Goal: Task Accomplishment & Management: Complete application form

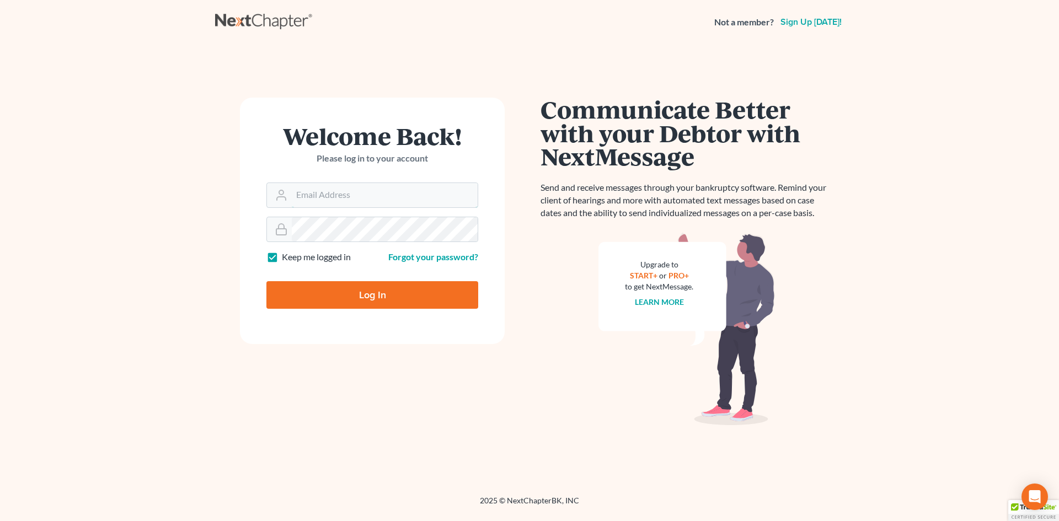
type input "[EMAIL_ADDRESS][DOMAIN_NAME]"
click at [376, 305] on input "Log In" at bounding box center [372, 295] width 212 height 28
type input "Thinking..."
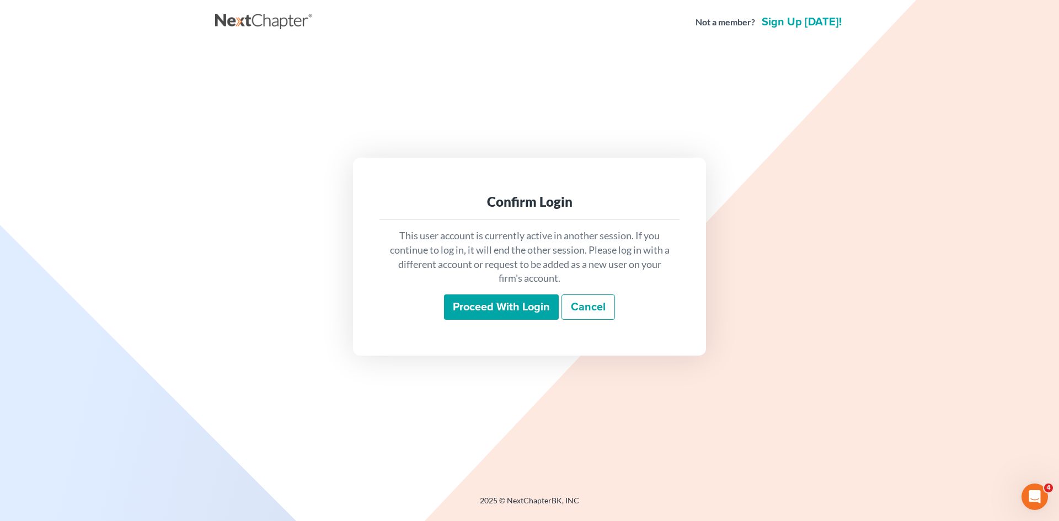
click at [510, 305] on input "Proceed with login" at bounding box center [501, 307] width 115 height 25
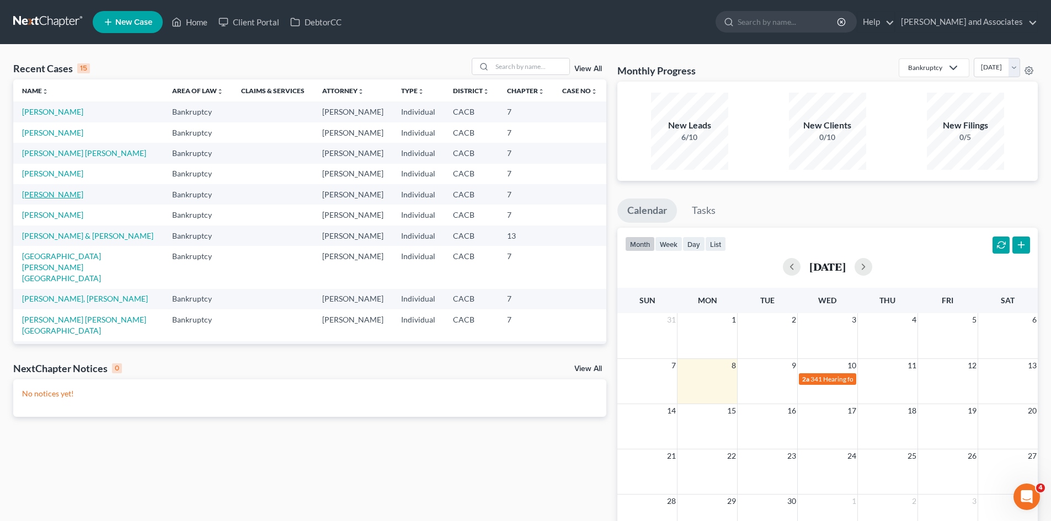
click at [45, 199] on link "[PERSON_NAME]" at bounding box center [52, 194] width 61 height 9
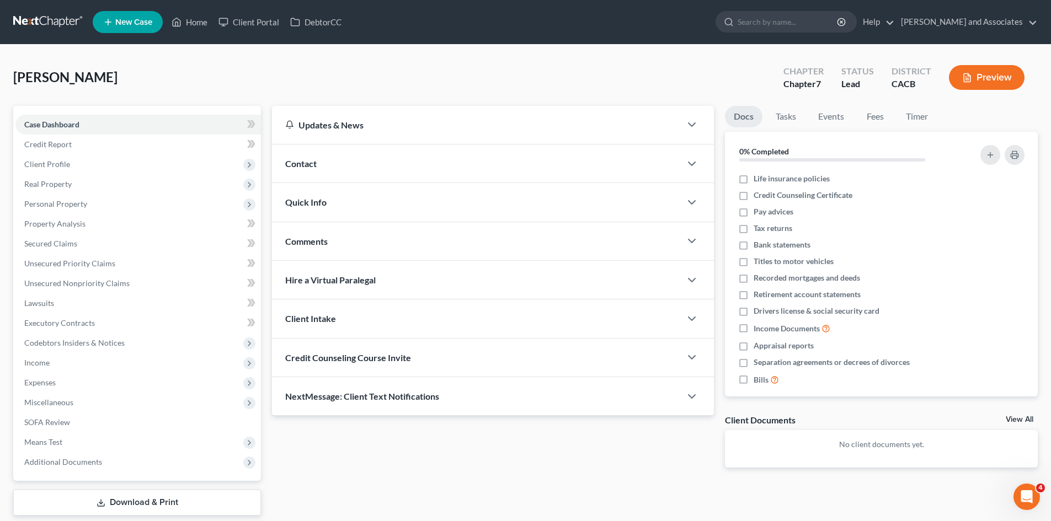
click at [130, 497] on link "Download & Print" at bounding box center [137, 503] width 248 height 26
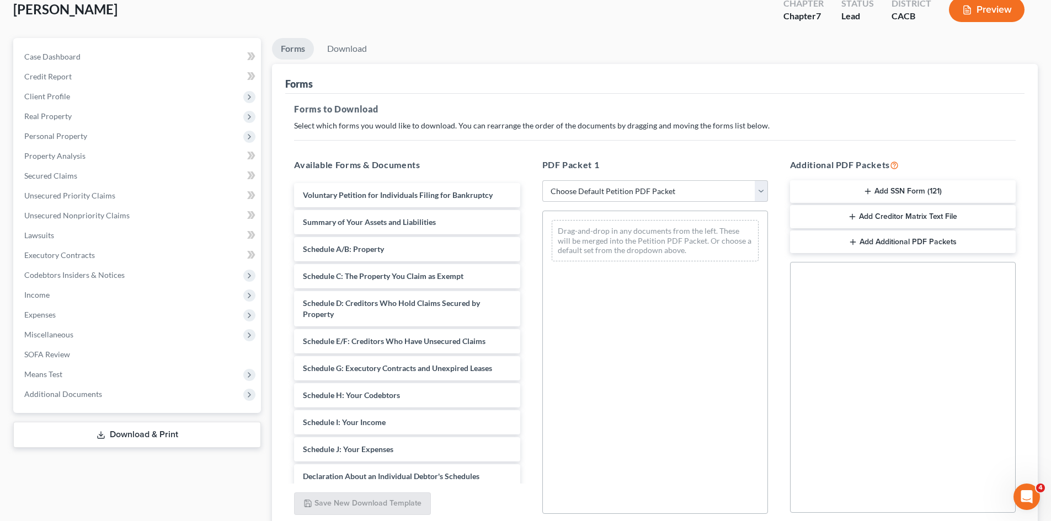
scroll to position [92, 0]
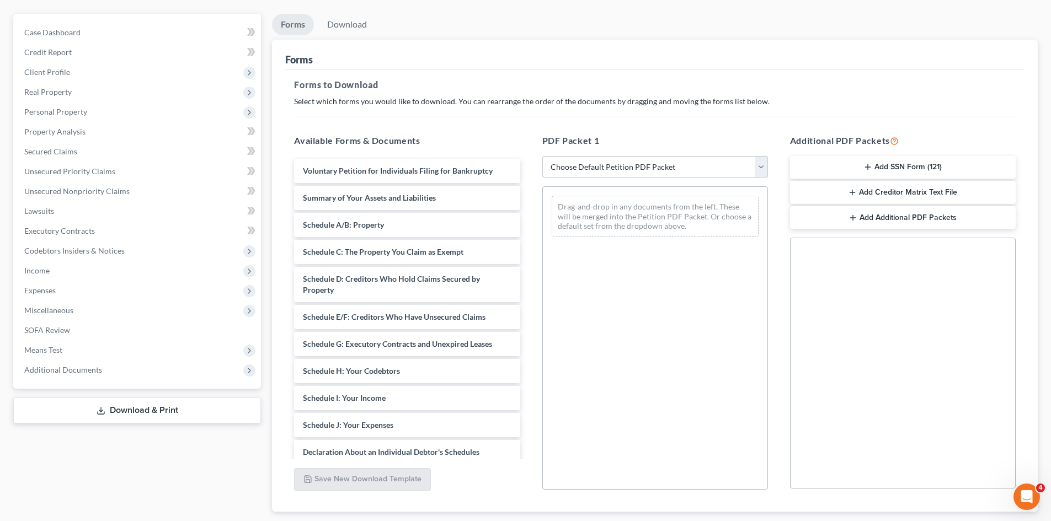
click at [654, 160] on select "Choose Default Petition PDF Packet Complete Bankruptcy Petition (all forms and …" at bounding box center [655, 167] width 226 height 22
select select "7"
click at [542, 156] on select "Choose Default Petition PDF Packet Complete Bankruptcy Petition (all forms and …" at bounding box center [655, 167] width 226 height 22
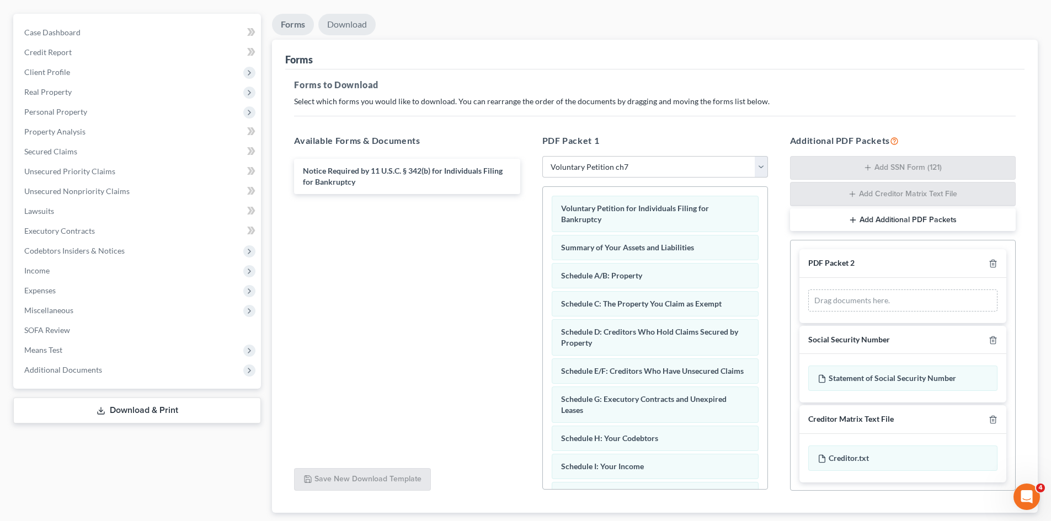
click at [360, 29] on link "Download" at bounding box center [346, 25] width 57 height 22
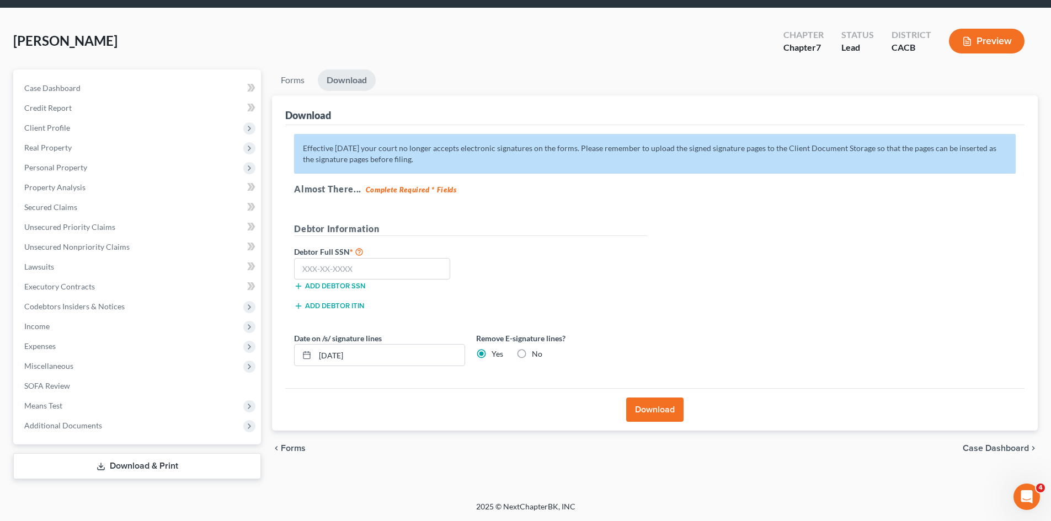
scroll to position [36, 0]
click at [397, 274] on input "text" at bounding box center [372, 269] width 156 height 22
type input "572-89-1651"
click at [637, 401] on button "Download" at bounding box center [654, 410] width 57 height 24
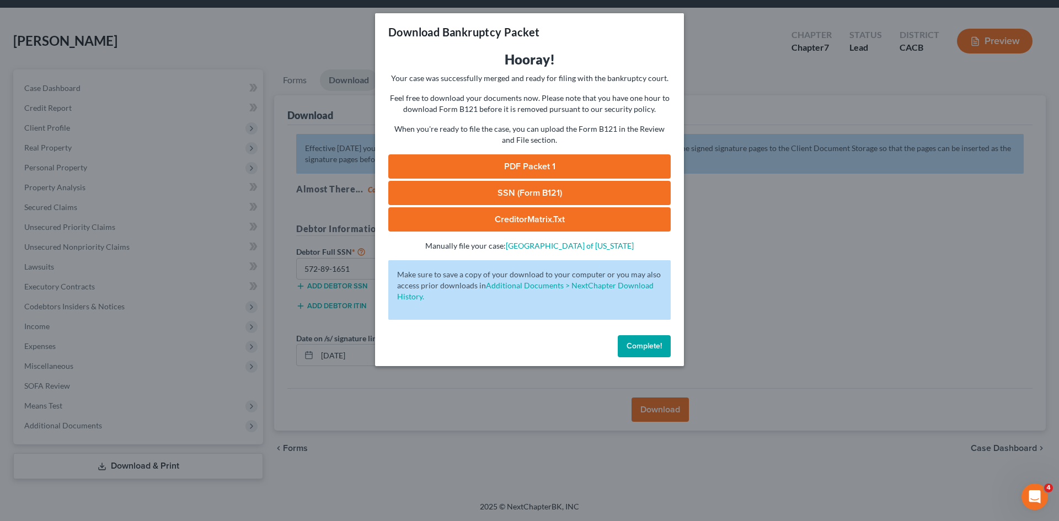
click at [469, 163] on link "PDF Packet 1" at bounding box center [529, 166] width 282 height 24
click at [472, 192] on link "SSN (Form B121)" at bounding box center [529, 193] width 282 height 24
click at [640, 335] on div "Complete!" at bounding box center [529, 348] width 309 height 35
click at [640, 340] on button "Complete!" at bounding box center [644, 346] width 53 height 22
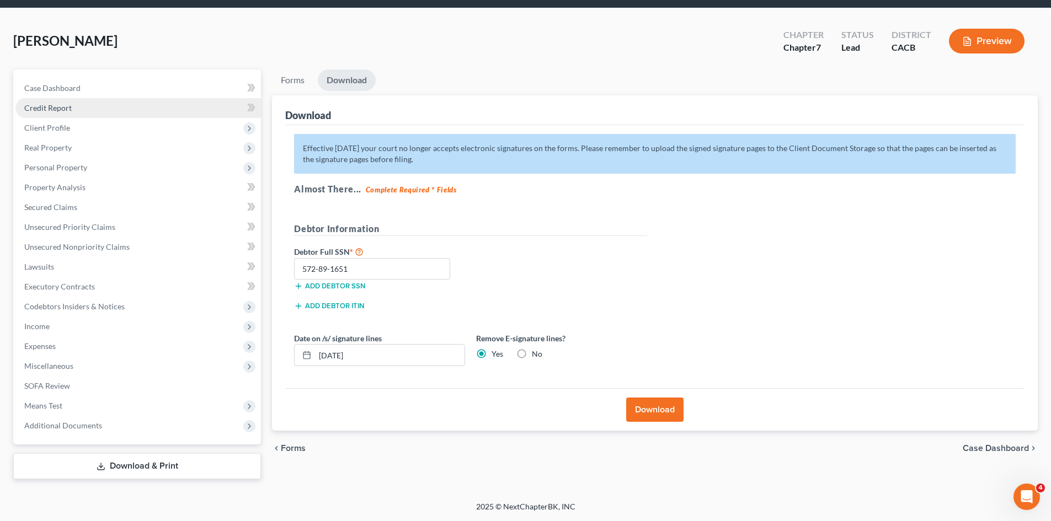
click at [65, 100] on link "Credit Report" at bounding box center [138, 108] width 246 height 20
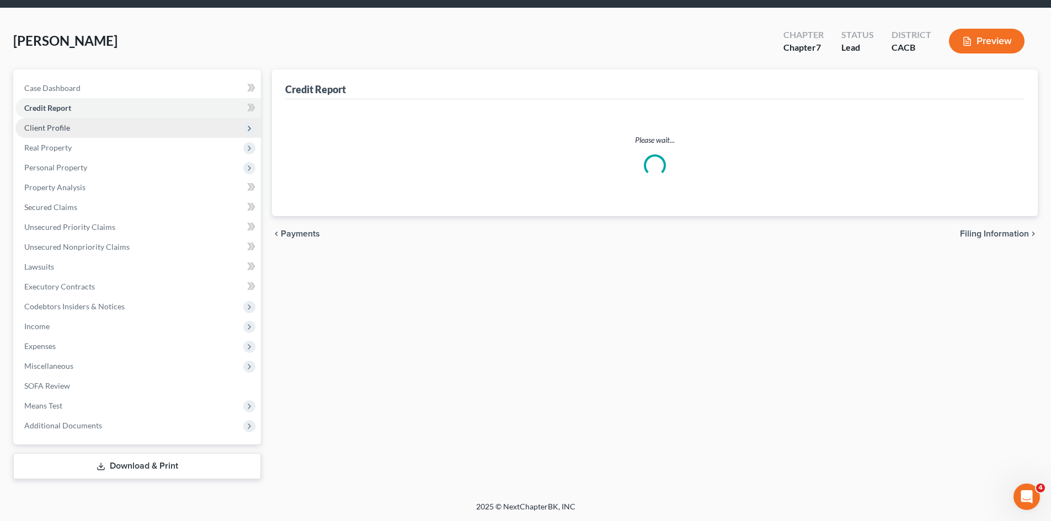
click at [70, 121] on span "Client Profile" at bounding box center [138, 128] width 246 height 20
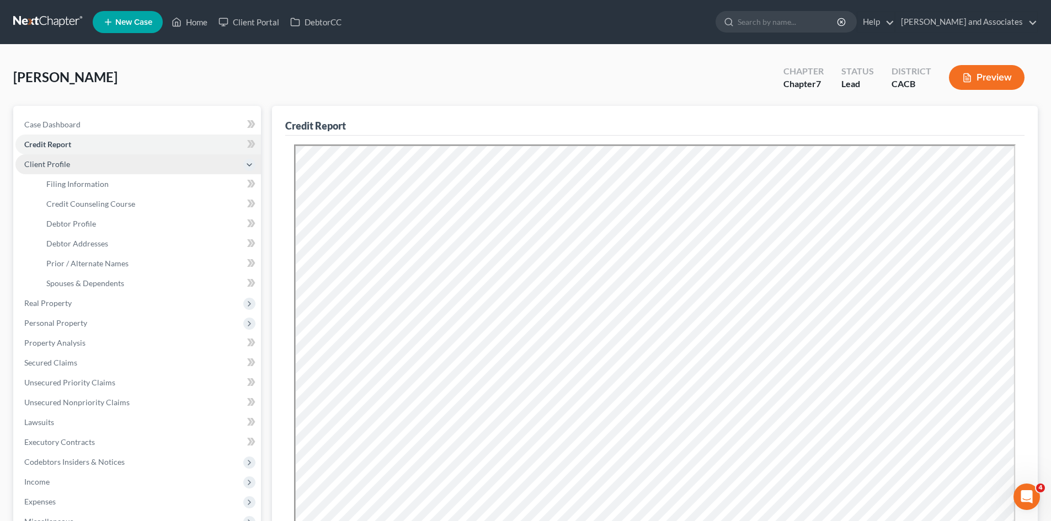
click at [82, 161] on span "Client Profile" at bounding box center [138, 164] width 246 height 20
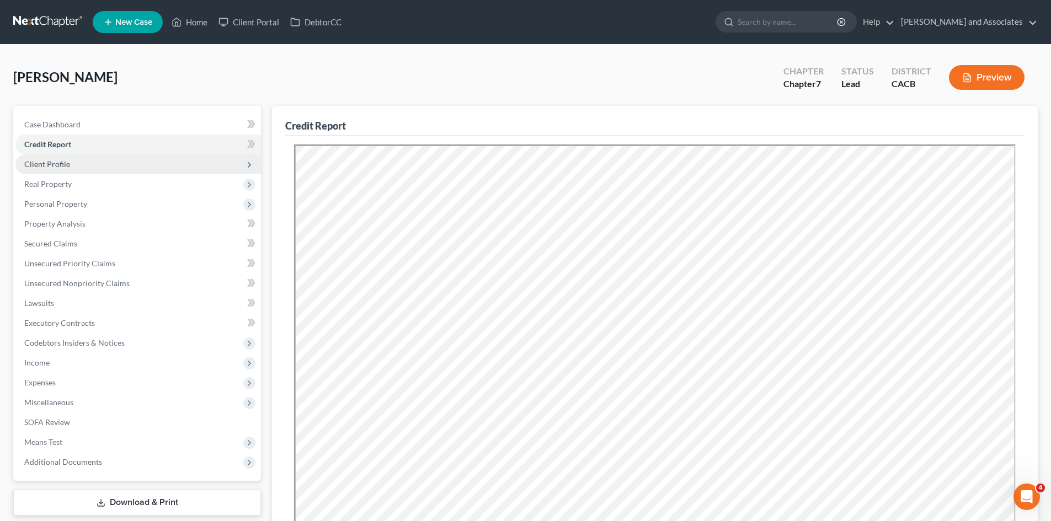
click at [62, 168] on span "Client Profile" at bounding box center [47, 163] width 46 height 9
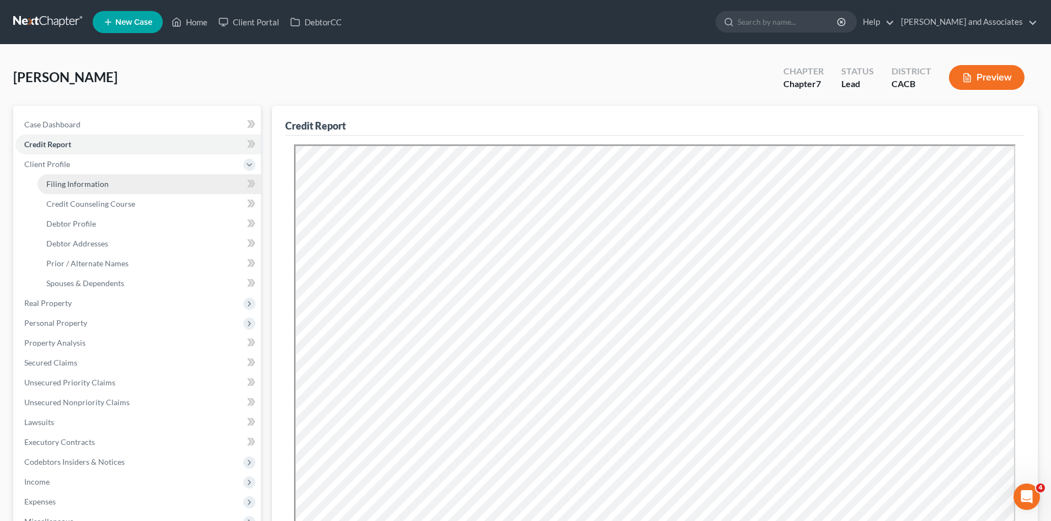
click at [81, 178] on link "Filing Information" at bounding box center [149, 184] width 223 height 20
select select "1"
select select "0"
select select "4"
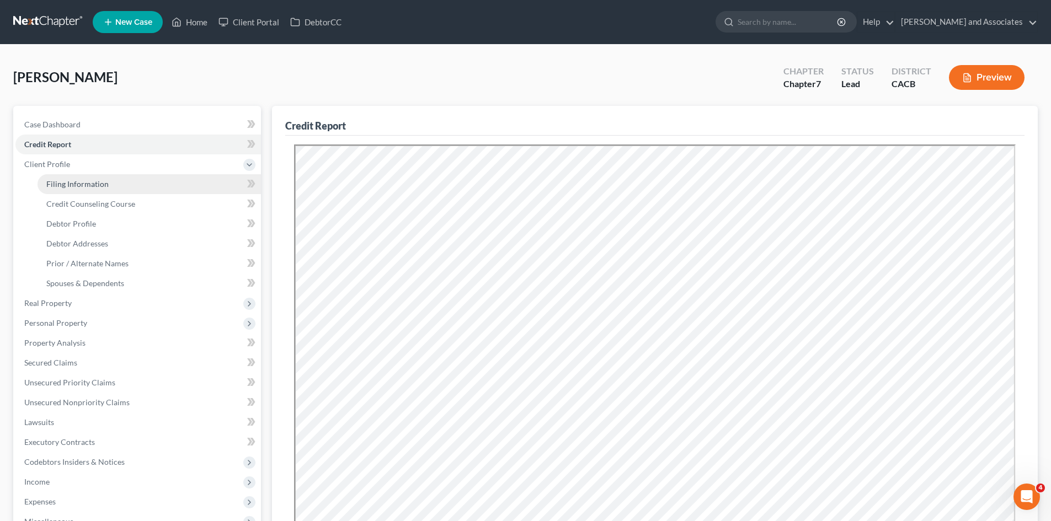
select select "0"
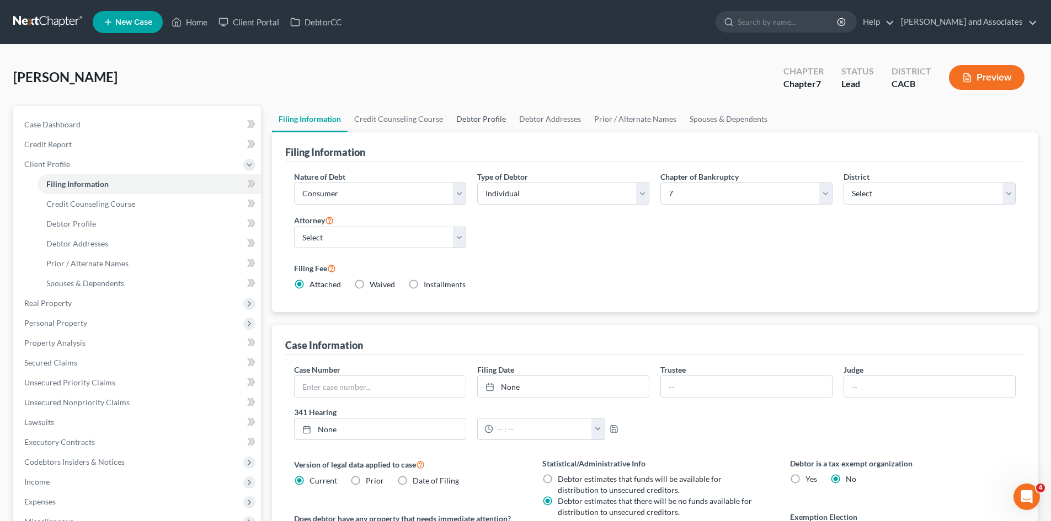
click at [478, 113] on link "Debtor Profile" at bounding box center [481, 119] width 63 height 26
select select "1"
select select "3"
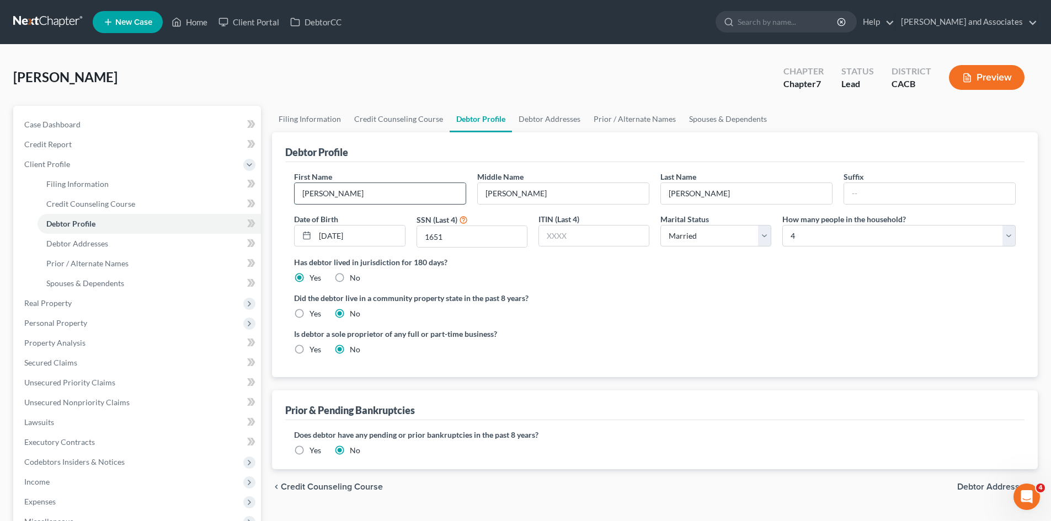
click at [314, 193] on input "[PERSON_NAME]" at bounding box center [380, 193] width 171 height 21
type input "Meagan"
click at [187, 72] on div "[PERSON_NAME] Upgraded Chapter Chapter 7 Status Lead District CACB Preview" at bounding box center [525, 82] width 1025 height 48
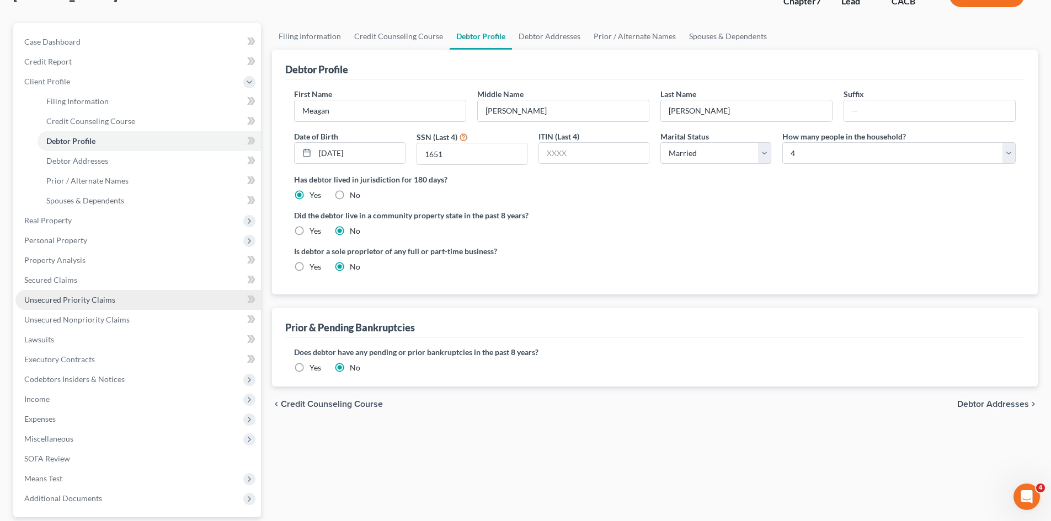
scroll to position [156, 0]
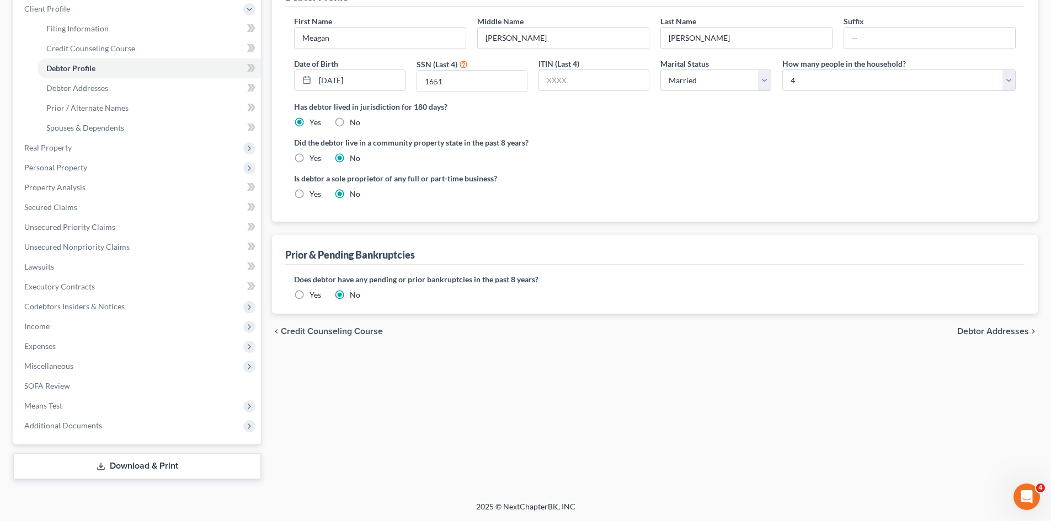
click at [113, 468] on link "Download & Print" at bounding box center [137, 467] width 248 height 26
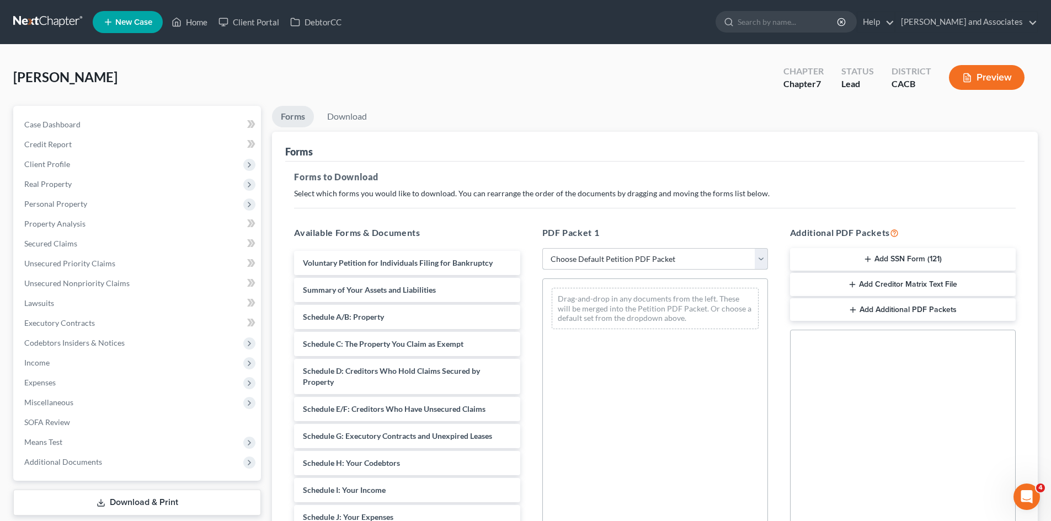
click at [614, 259] on select "Choose Default Petition PDF Packet Complete Bankruptcy Petition (all forms and …" at bounding box center [655, 259] width 226 height 22
select select "7"
click at [542, 248] on select "Choose Default Petition PDF Packet Complete Bankruptcy Petition (all forms and …" at bounding box center [655, 259] width 226 height 22
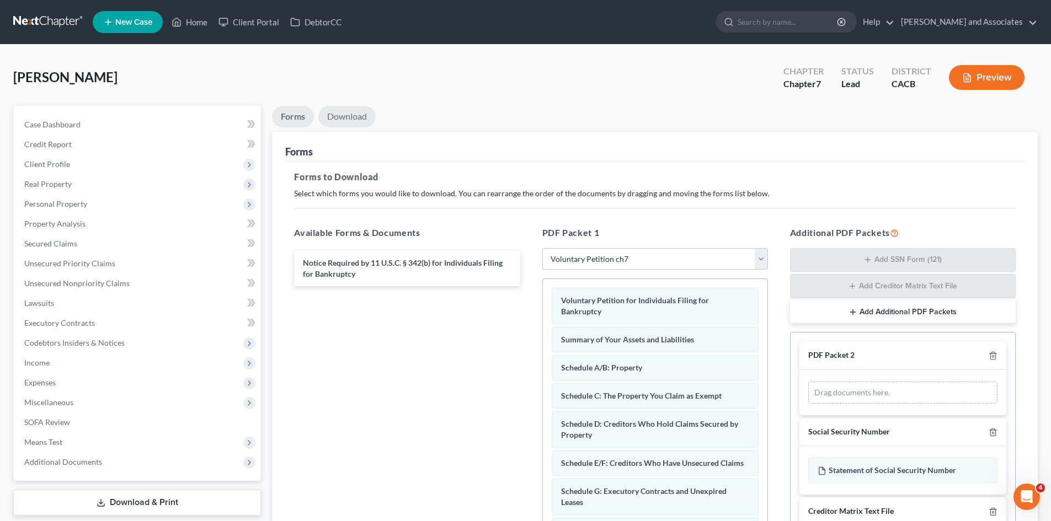
click at [361, 119] on link "Download" at bounding box center [346, 117] width 57 height 22
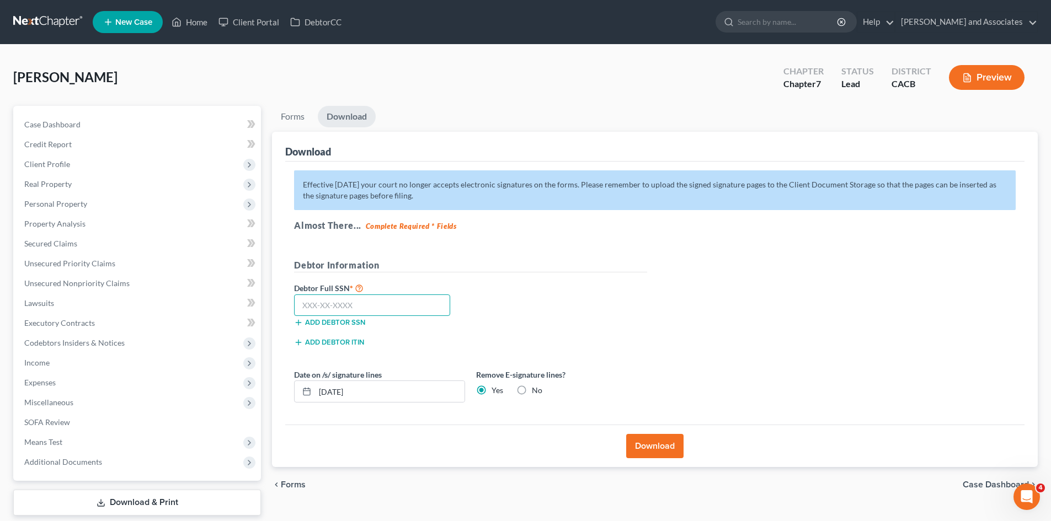
click at [339, 309] on input "text" at bounding box center [372, 306] width 156 height 22
type input "572-89-1651"
click at [669, 447] on button "Download" at bounding box center [654, 446] width 57 height 24
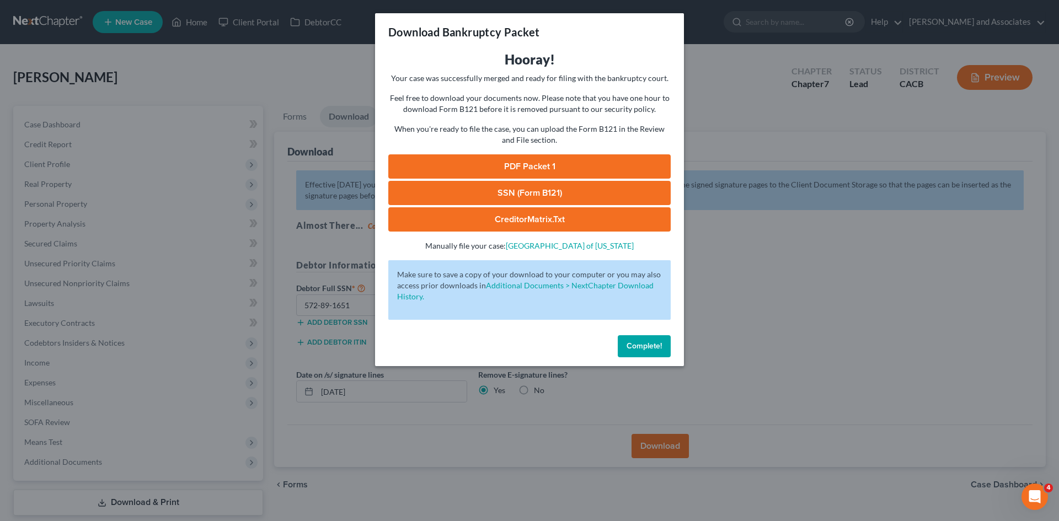
click at [513, 159] on link "PDF Packet 1" at bounding box center [529, 166] width 282 height 24
click at [489, 189] on link "SSN (Form B121)" at bounding box center [529, 193] width 282 height 24
click at [641, 342] on span "Complete!" at bounding box center [644, 346] width 35 height 9
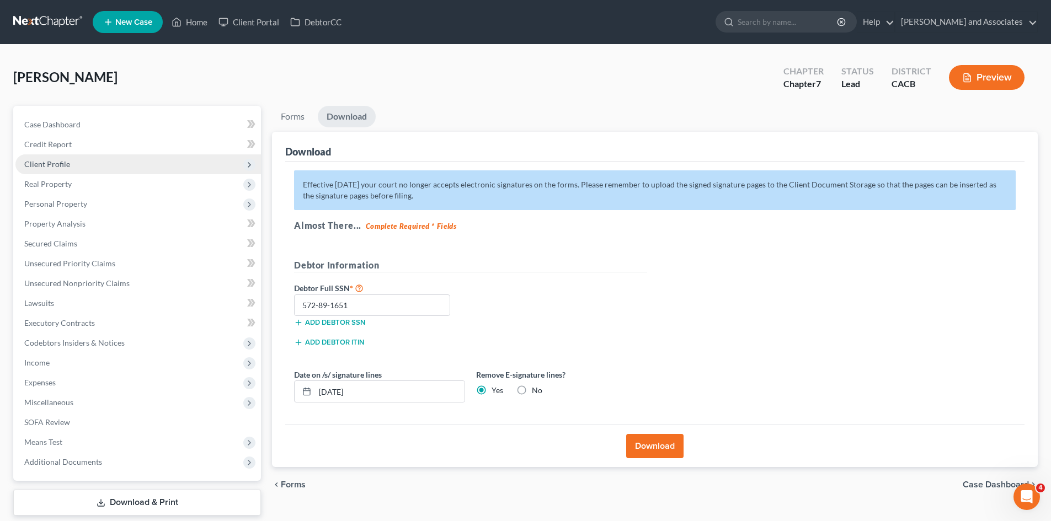
click at [92, 165] on span "Client Profile" at bounding box center [138, 164] width 246 height 20
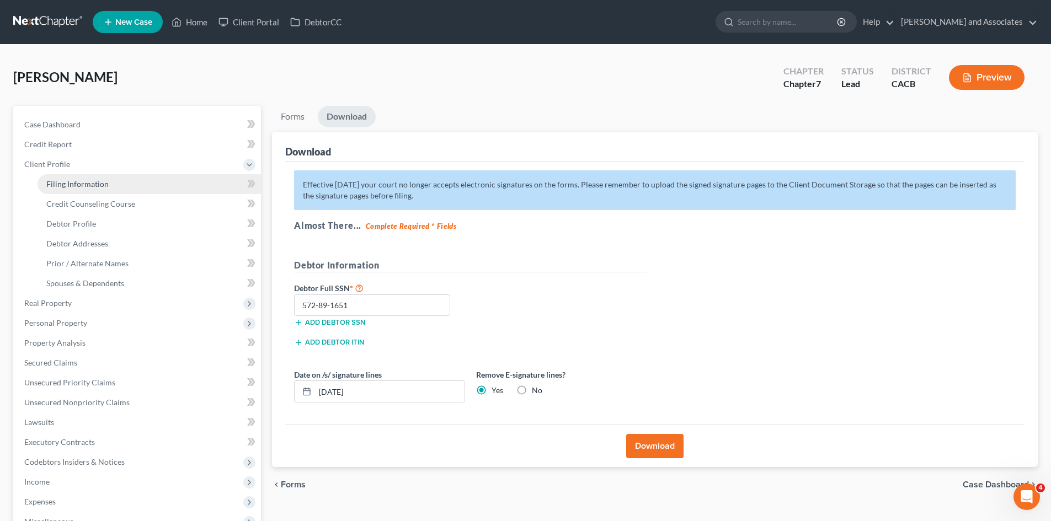
click at [86, 182] on span "Filing Information" at bounding box center [77, 183] width 62 height 9
select select "1"
select select "0"
select select "7"
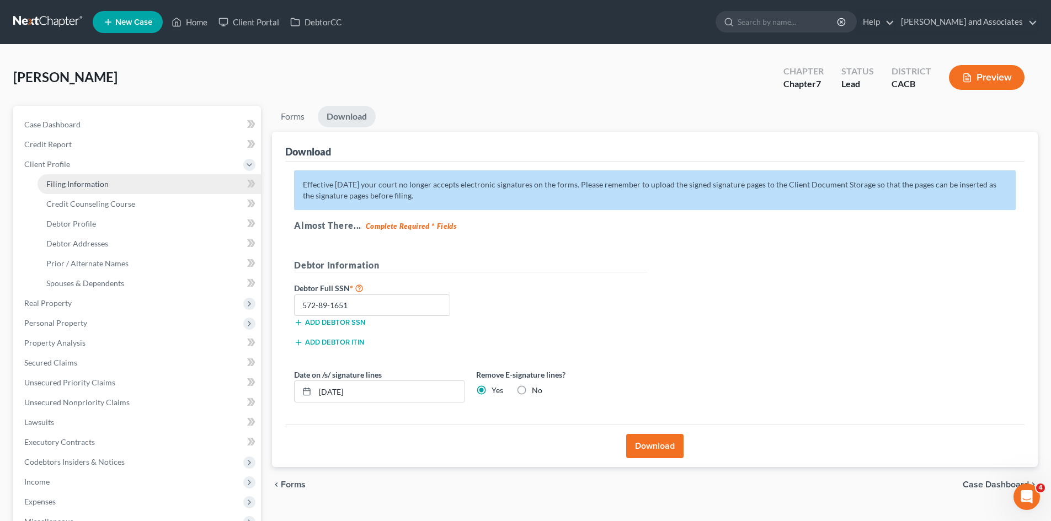
select select "0"
select select "4"
select select "0"
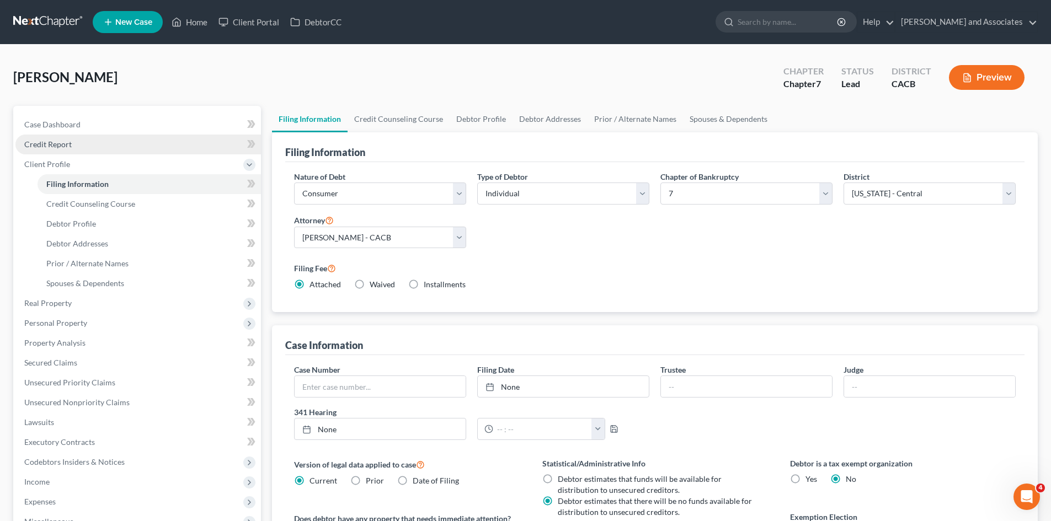
click at [111, 148] on link "Credit Report" at bounding box center [138, 145] width 246 height 20
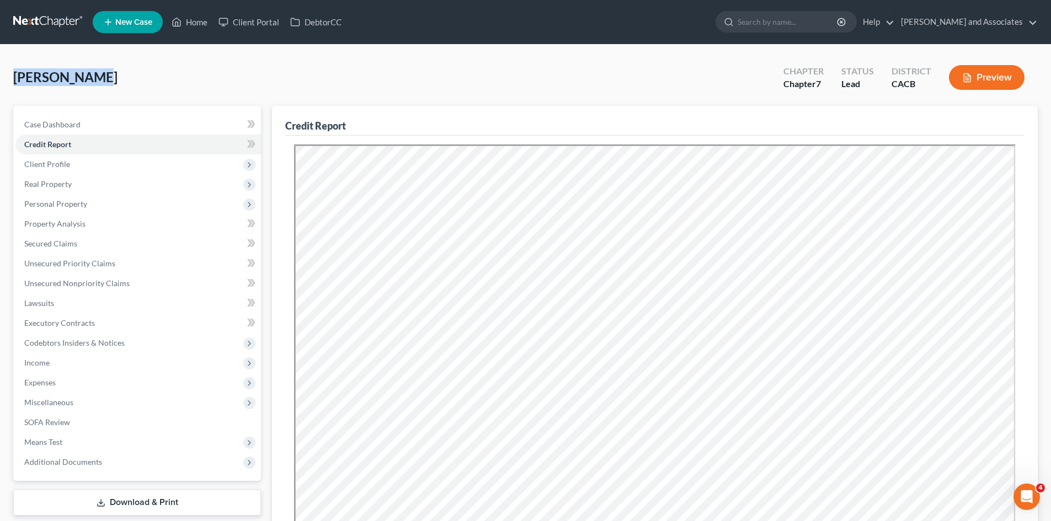
drag, startPoint x: 102, startPoint y: 74, endPoint x: 13, endPoint y: 94, distance: 90.5
click at [12, 93] on div "[PERSON_NAME] Upgraded Chapter Chapter 7 Status Lead District CACB Preview Peti…" at bounding box center [525, 375] width 1051 height 660
drag, startPoint x: 108, startPoint y: 79, endPoint x: 45, endPoint y: 79, distance: 63.5
click at [45, 79] on div "[PERSON_NAME] Upgraded Chapter Chapter 7 Status Lead District CACB Preview" at bounding box center [525, 82] width 1025 height 48
click at [125, 127] on link "Case Dashboard" at bounding box center [138, 125] width 246 height 20
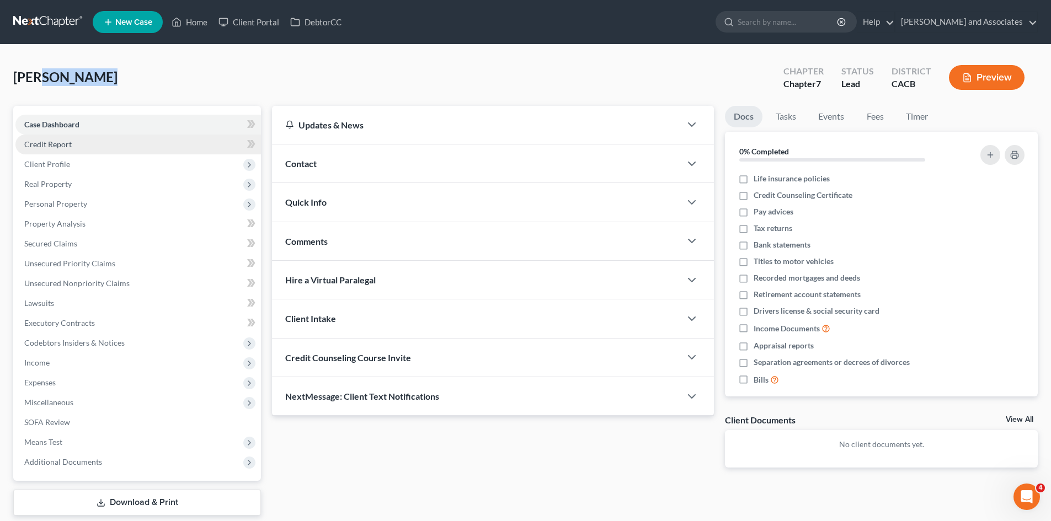
click at [119, 140] on link "Credit Report" at bounding box center [138, 145] width 246 height 20
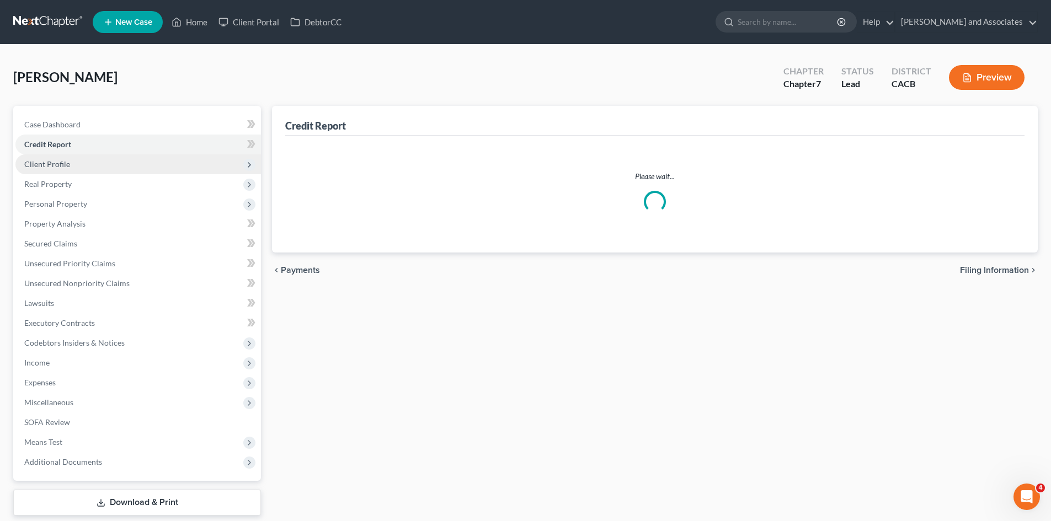
click at [111, 154] on span "Client Profile" at bounding box center [138, 164] width 246 height 20
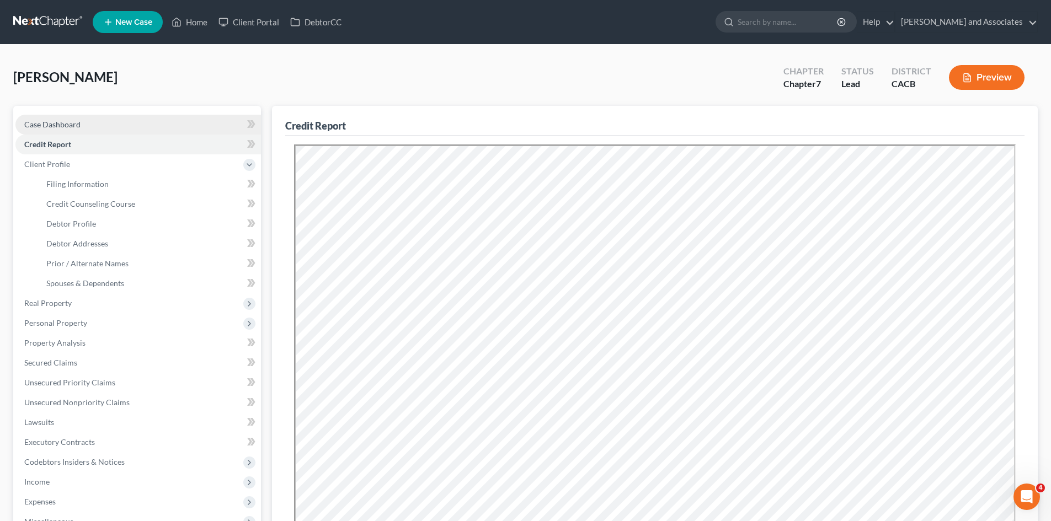
click at [111, 127] on link "Case Dashboard" at bounding box center [138, 125] width 246 height 20
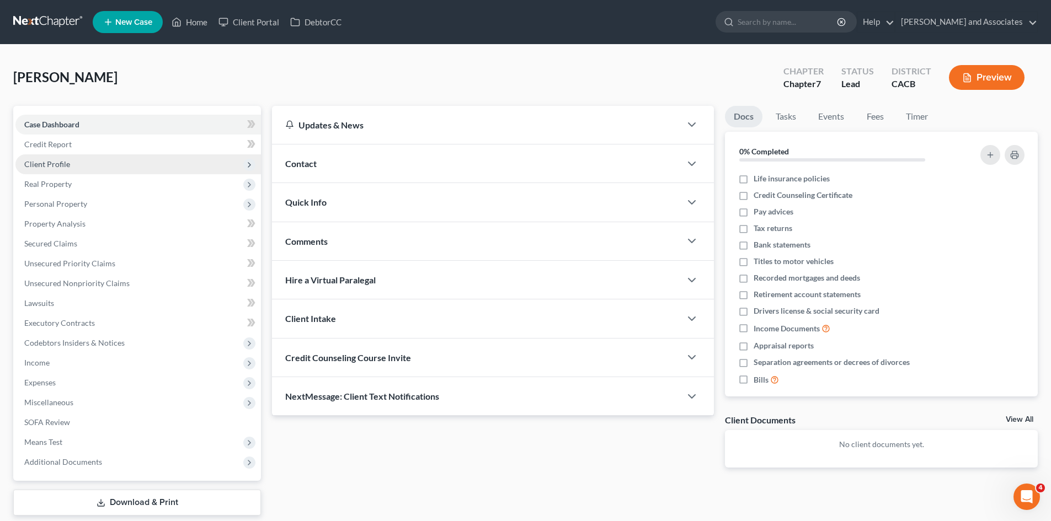
click at [97, 163] on span "Client Profile" at bounding box center [138, 164] width 246 height 20
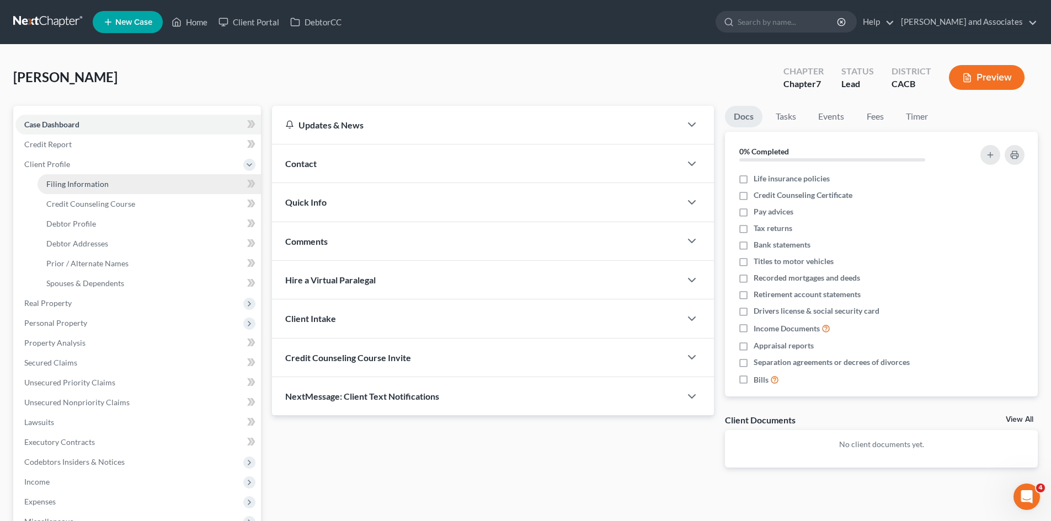
click at [97, 180] on span "Filing Information" at bounding box center [77, 183] width 62 height 9
select select "1"
select select "0"
select select "7"
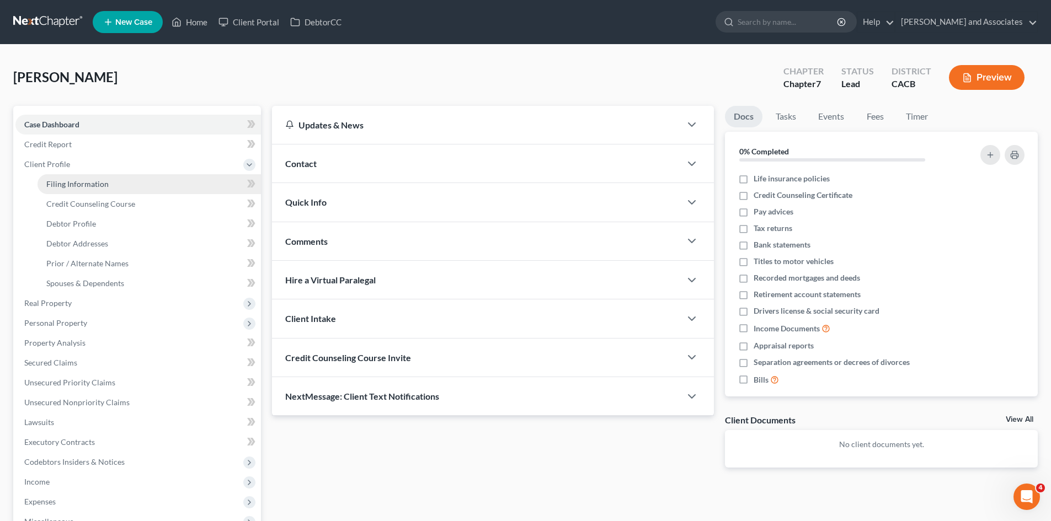
select select "0"
select select "4"
select select "0"
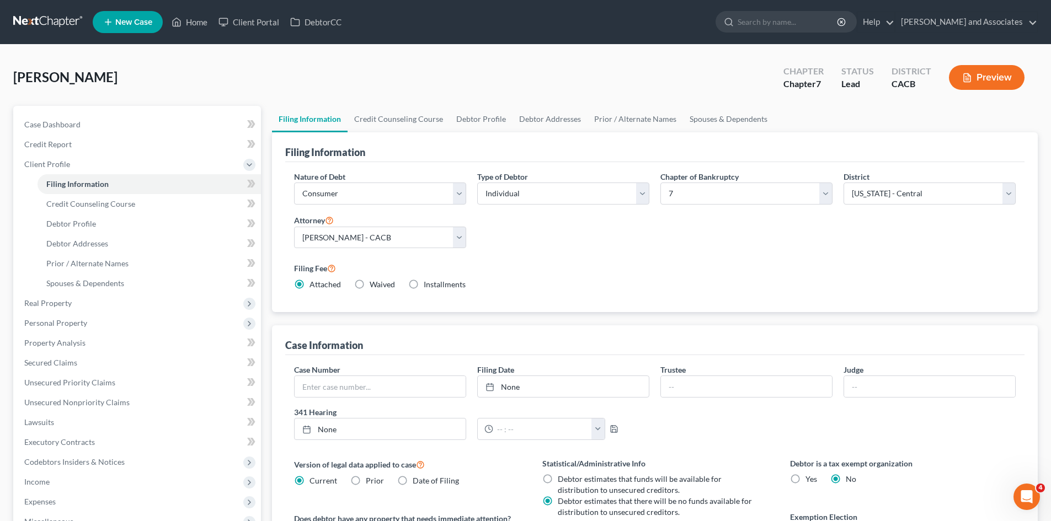
click at [388, 132] on div "Filing Information" at bounding box center [654, 147] width 739 height 30
click at [394, 124] on link "Credit Counseling Course" at bounding box center [399, 119] width 102 height 26
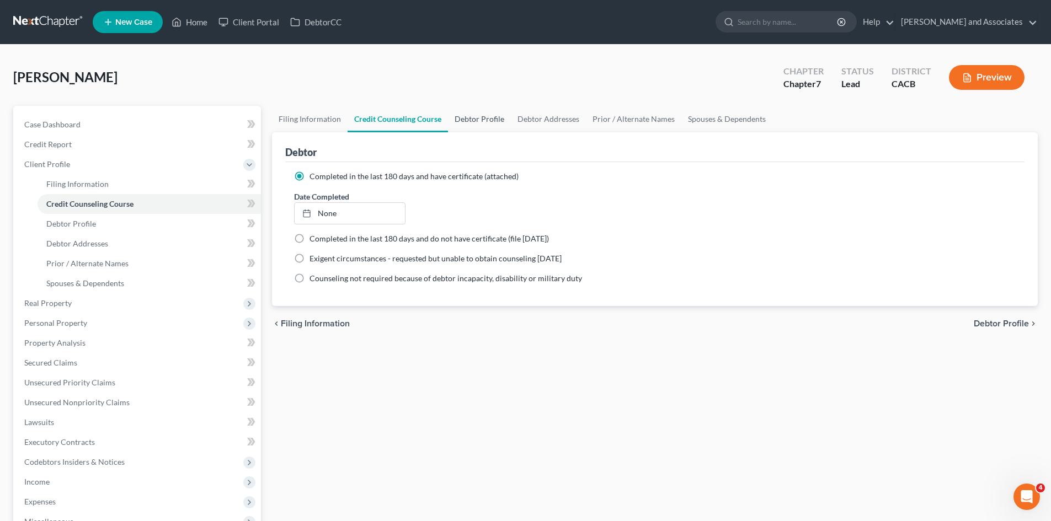
click at [472, 111] on link "Debtor Profile" at bounding box center [479, 119] width 63 height 26
select select "1"
select select "3"
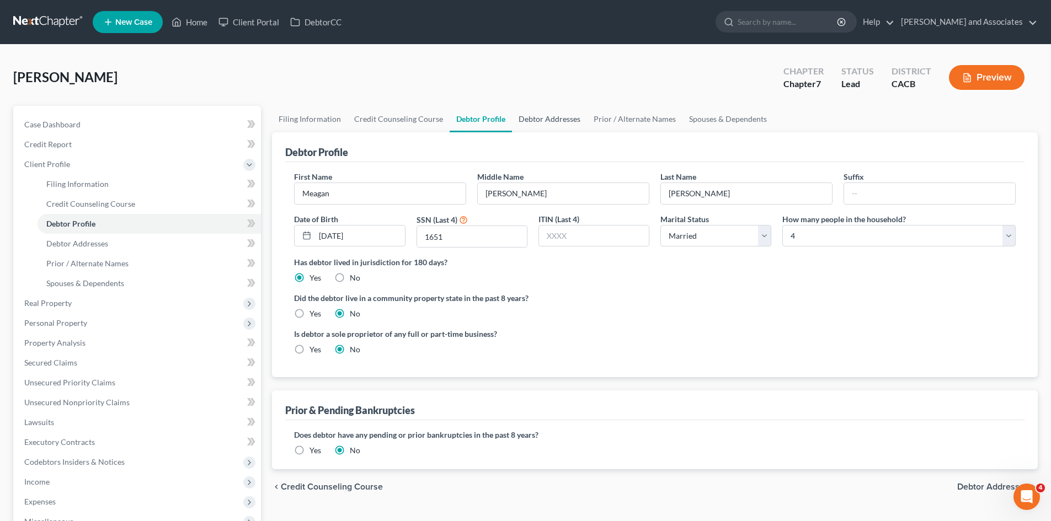
click at [539, 109] on link "Debtor Addresses" at bounding box center [549, 119] width 75 height 26
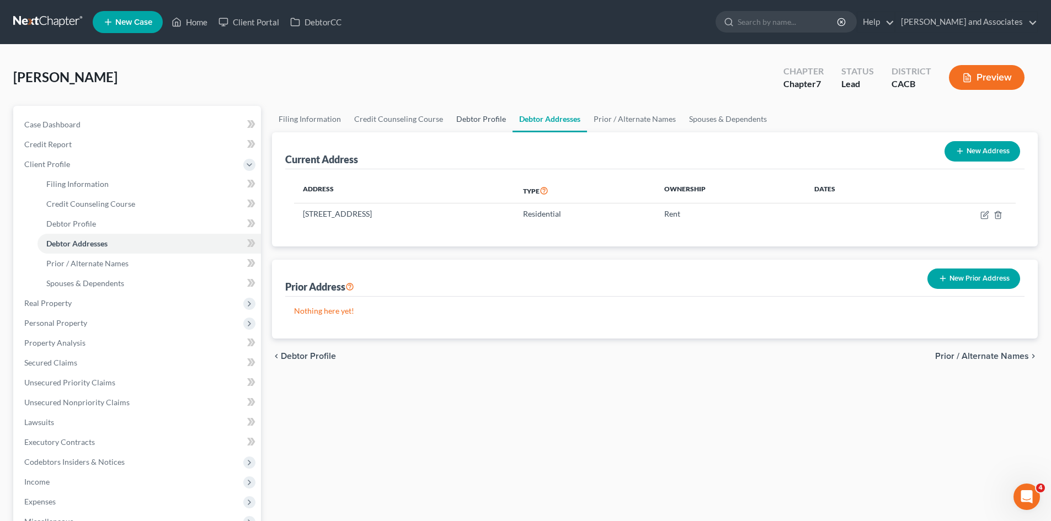
click at [466, 117] on link "Debtor Profile" at bounding box center [481, 119] width 63 height 26
select select "1"
select select "3"
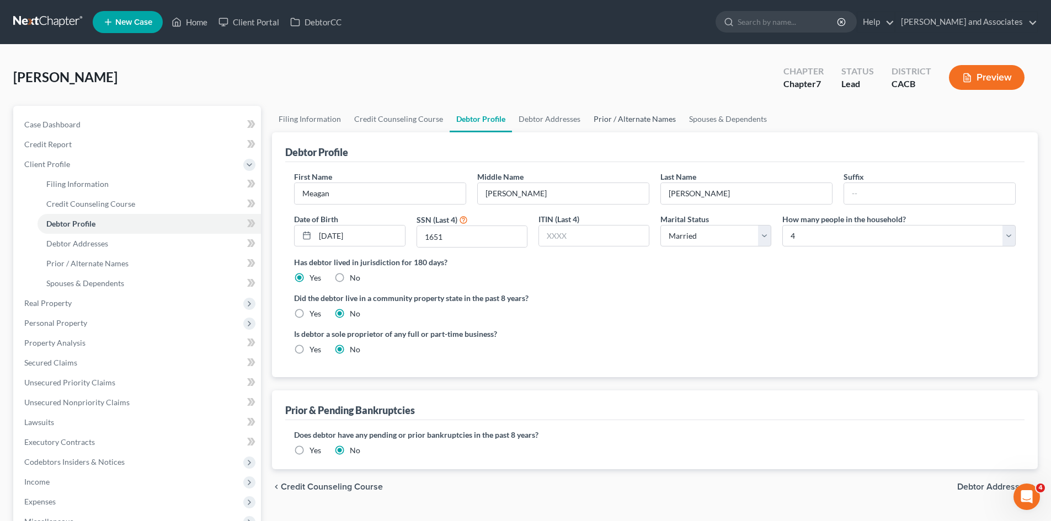
click at [630, 110] on link "Prior / Alternate Names" at bounding box center [634, 119] width 95 height 26
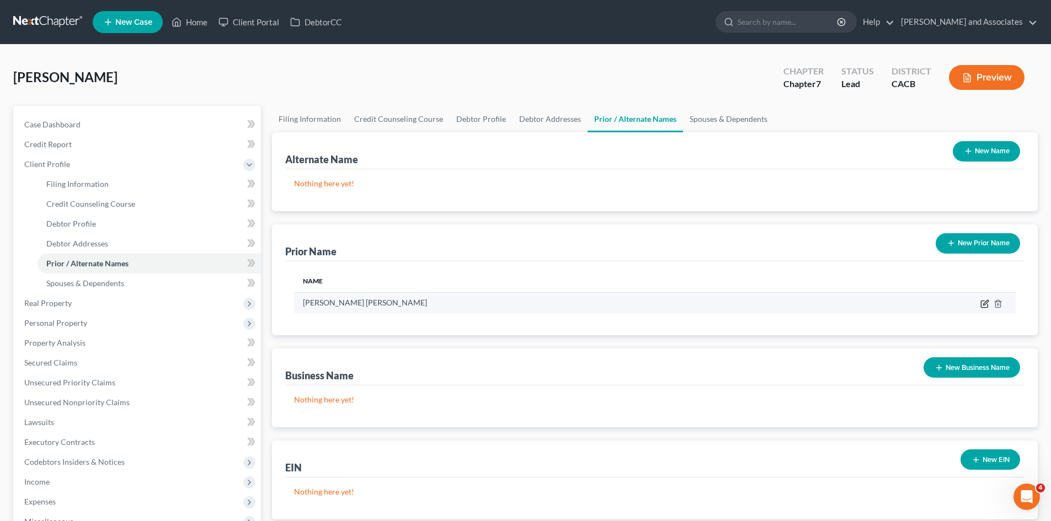
click at [986, 303] on icon "button" at bounding box center [984, 304] width 9 height 9
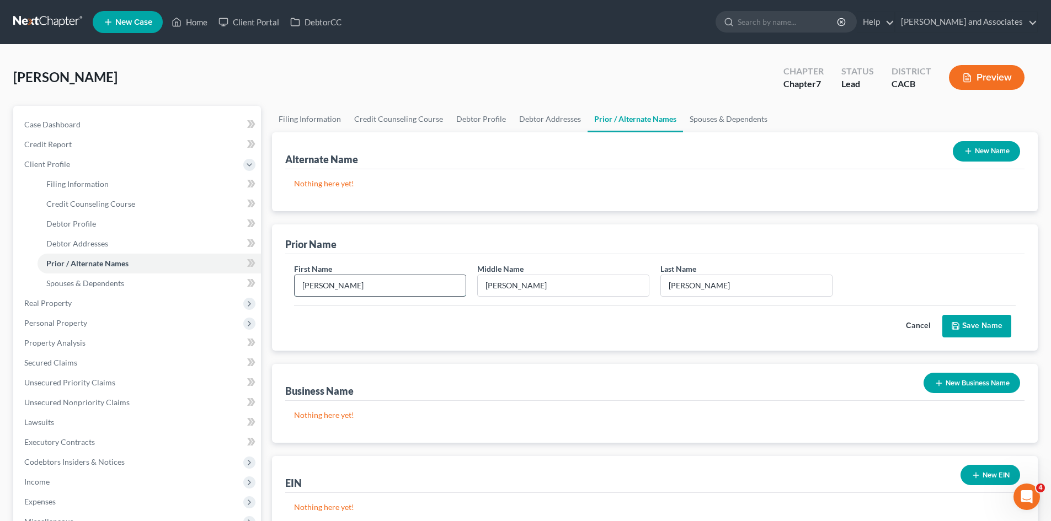
click at [314, 286] on input "[PERSON_NAME]" at bounding box center [380, 285] width 171 height 21
type input "Meagan"
click at [987, 321] on button "Save Name" at bounding box center [976, 326] width 69 height 23
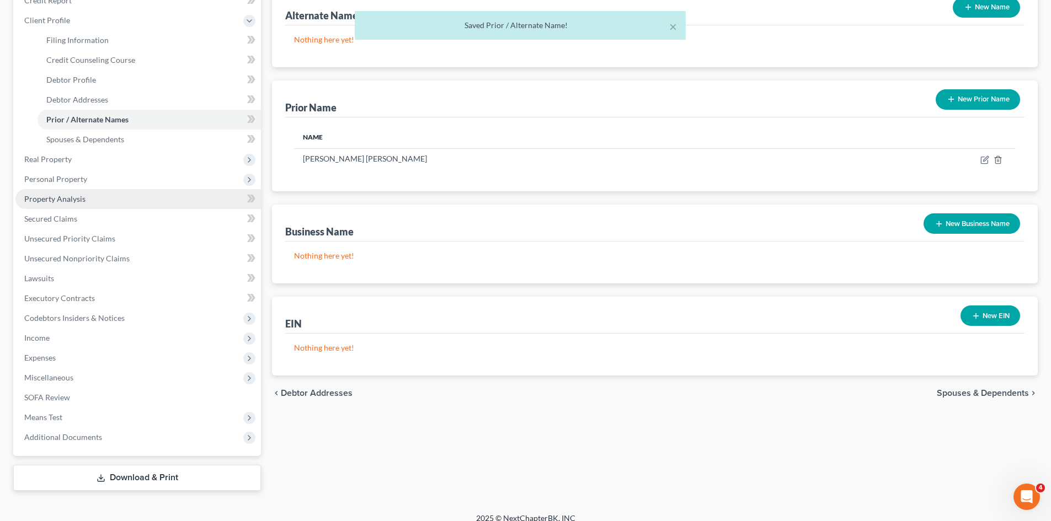
scroll to position [156, 0]
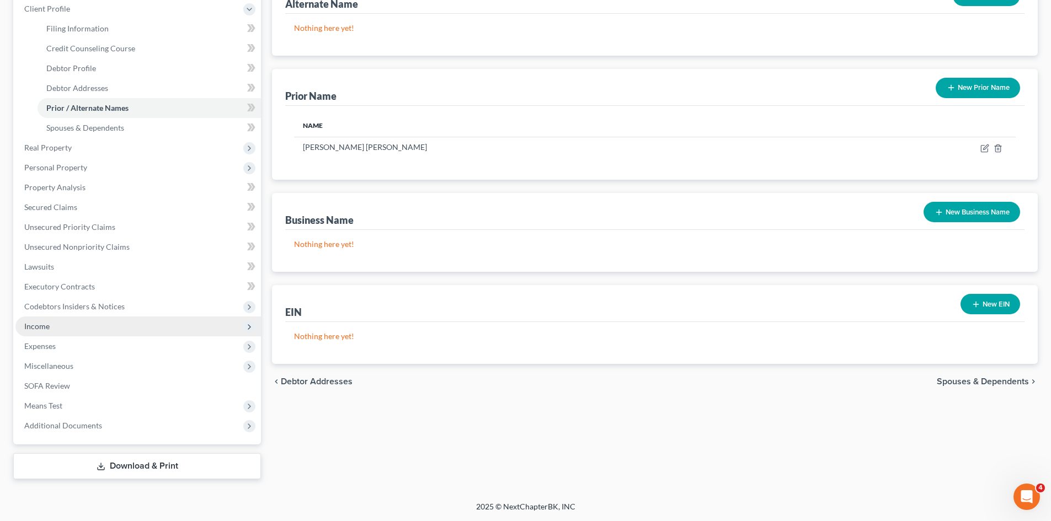
click at [82, 328] on span "Income" at bounding box center [138, 327] width 246 height 20
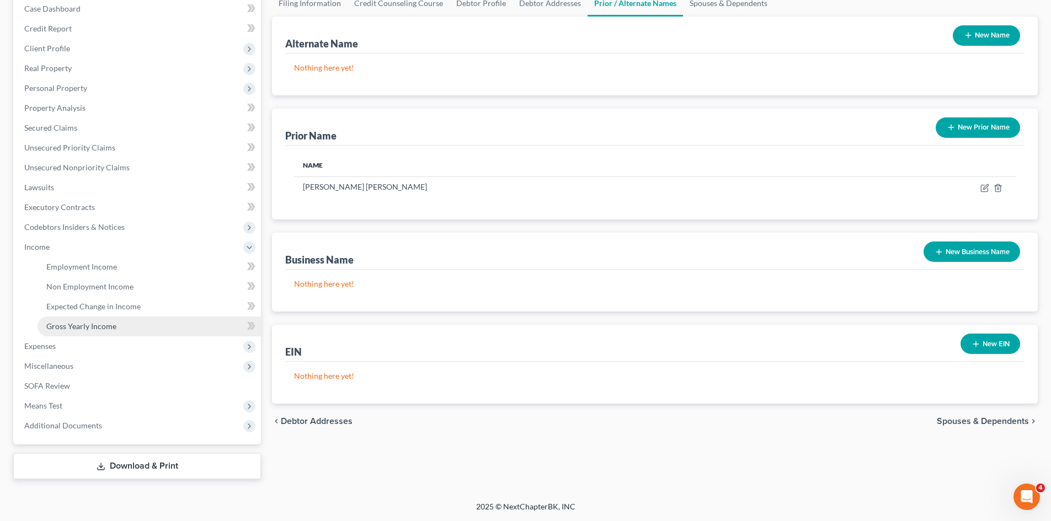
click at [133, 328] on link "Gross Yearly Income" at bounding box center [149, 327] width 223 height 20
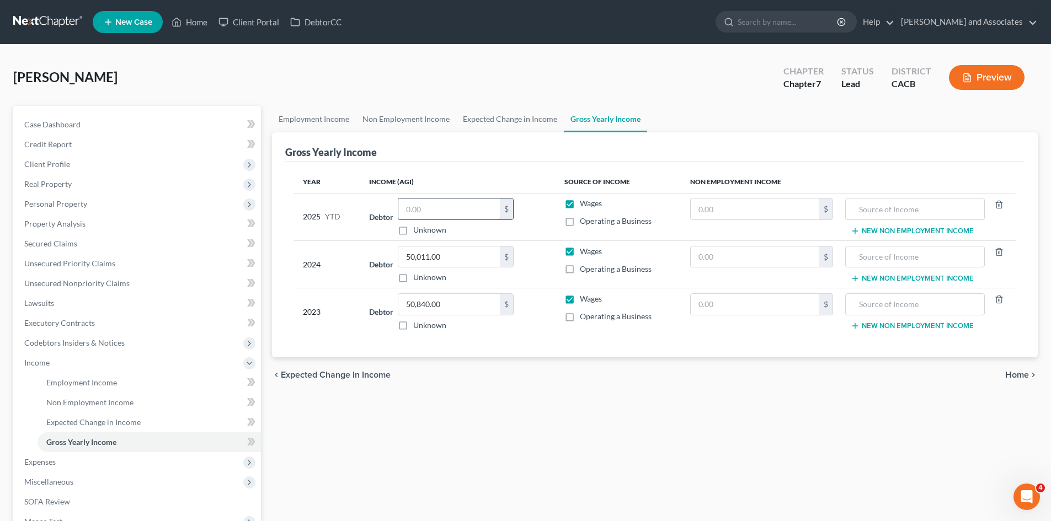
click at [404, 208] on input "text" at bounding box center [449, 209] width 102 height 21
type input "33,994.25"
click at [425, 403] on div "Employment Income Non Employment Income Expected Change in Income Gross Yearly …" at bounding box center [654, 350] width 777 height 489
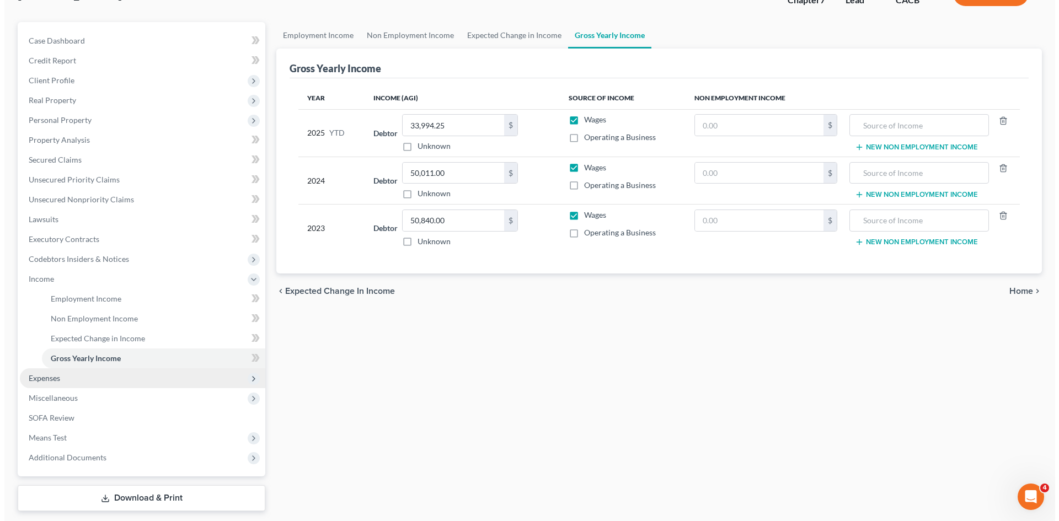
scroll to position [116, 0]
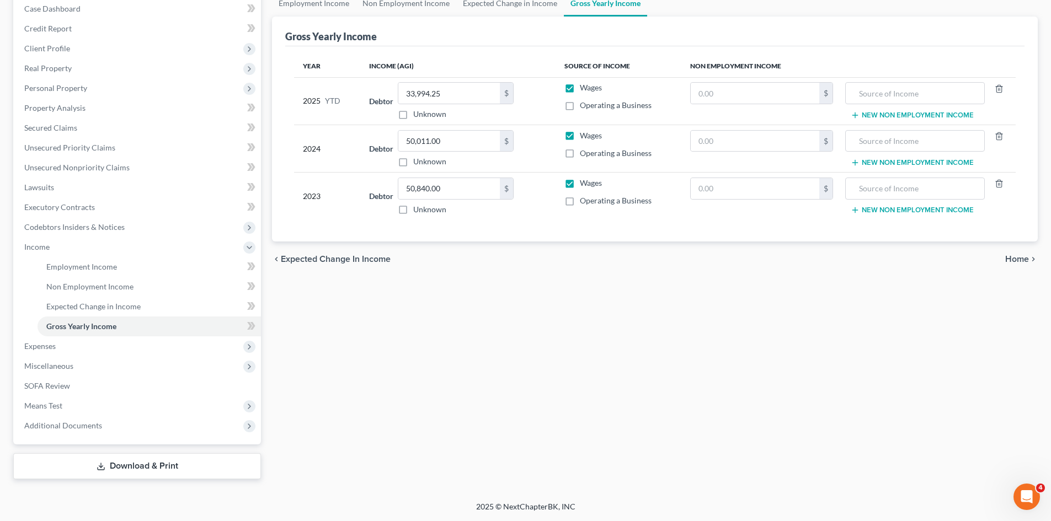
click at [72, 472] on link "Download & Print" at bounding box center [137, 467] width 248 height 26
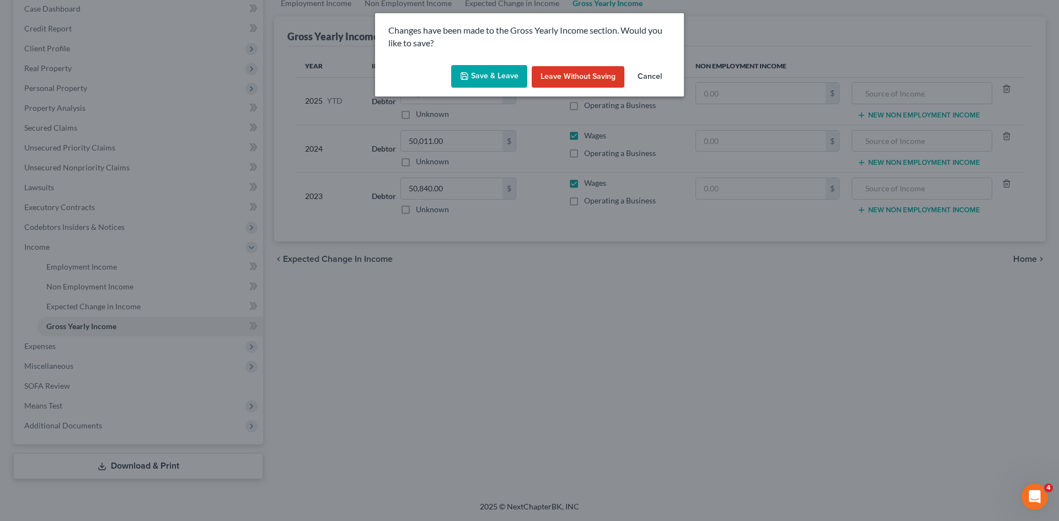
click at [476, 71] on button "Save & Leave" at bounding box center [489, 76] width 76 height 23
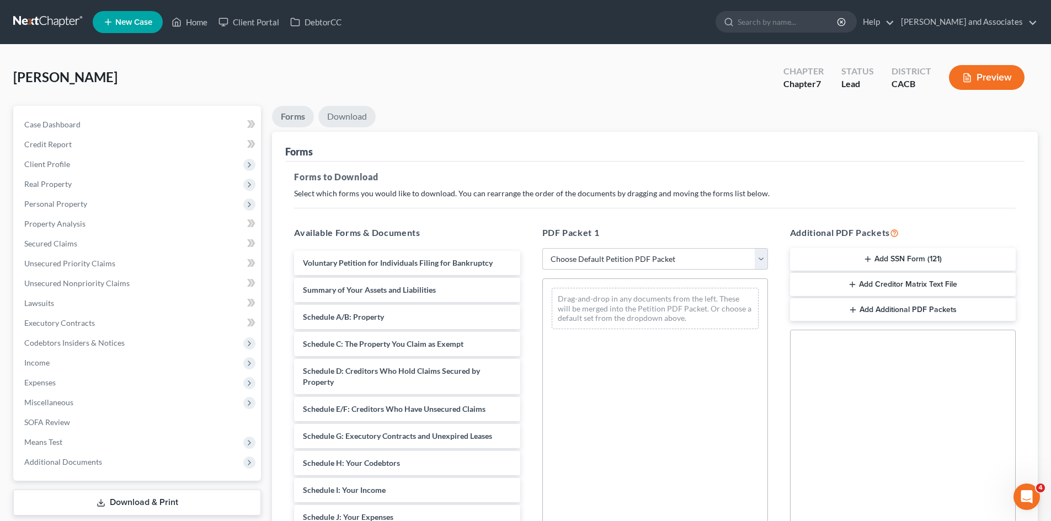
click at [366, 119] on link "Download" at bounding box center [346, 117] width 57 height 22
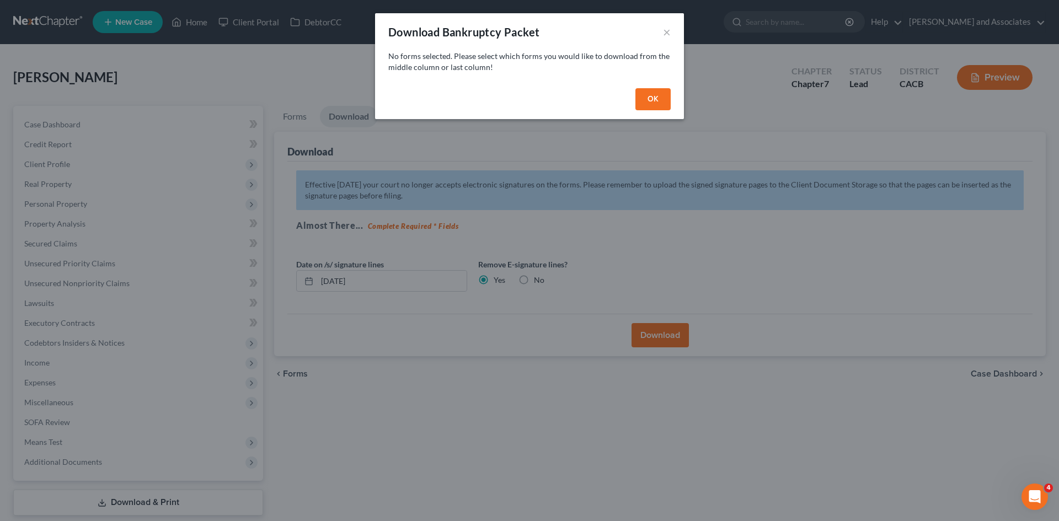
click at [659, 102] on button "OK" at bounding box center [653, 99] width 35 height 22
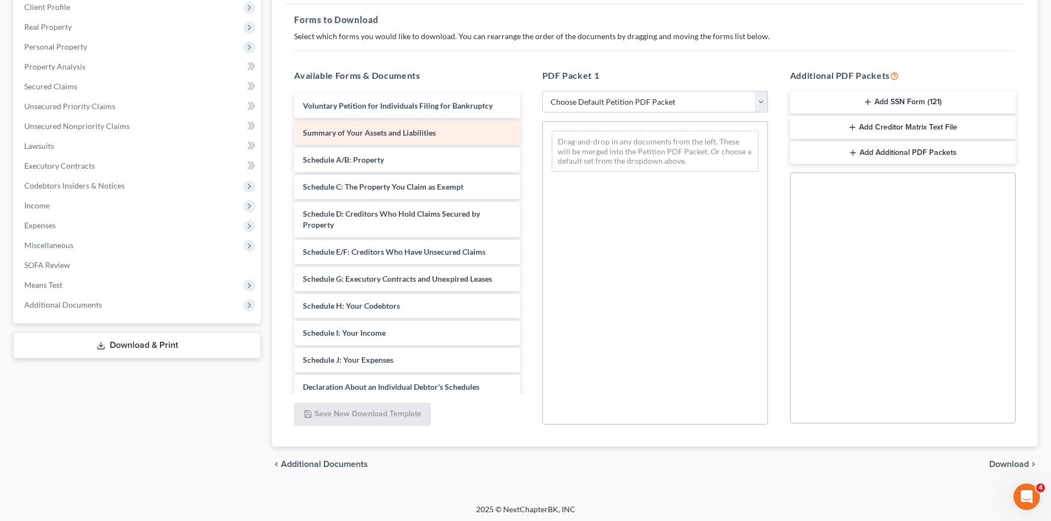
scroll to position [160, 0]
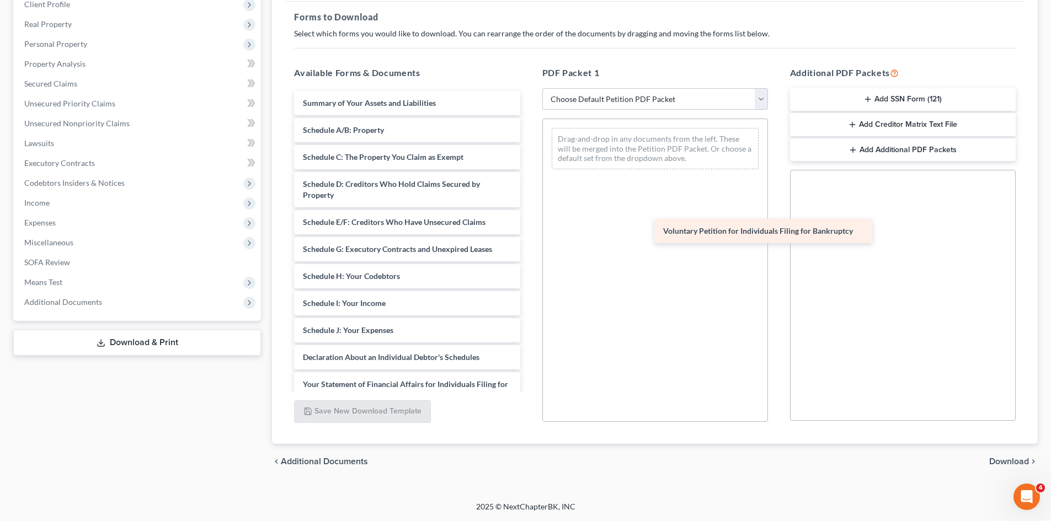
drag, startPoint x: 356, startPoint y: 95, endPoint x: 716, endPoint y: 223, distance: 382.3
click at [529, 223] on div "Voluntary Petition for Individuals Filing for Bankruptcy Voluntary Petition for…" at bounding box center [406, 341] width 243 height 501
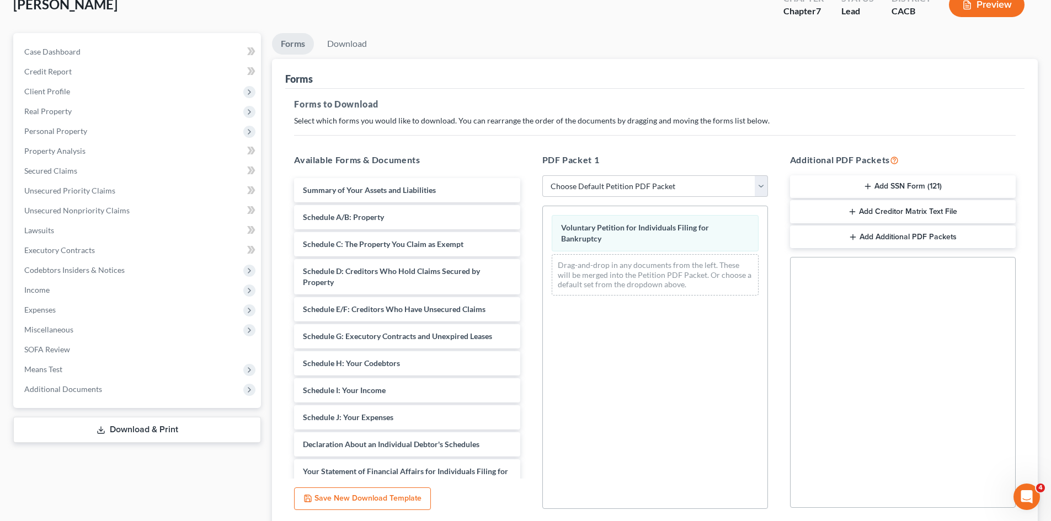
scroll to position [0, 0]
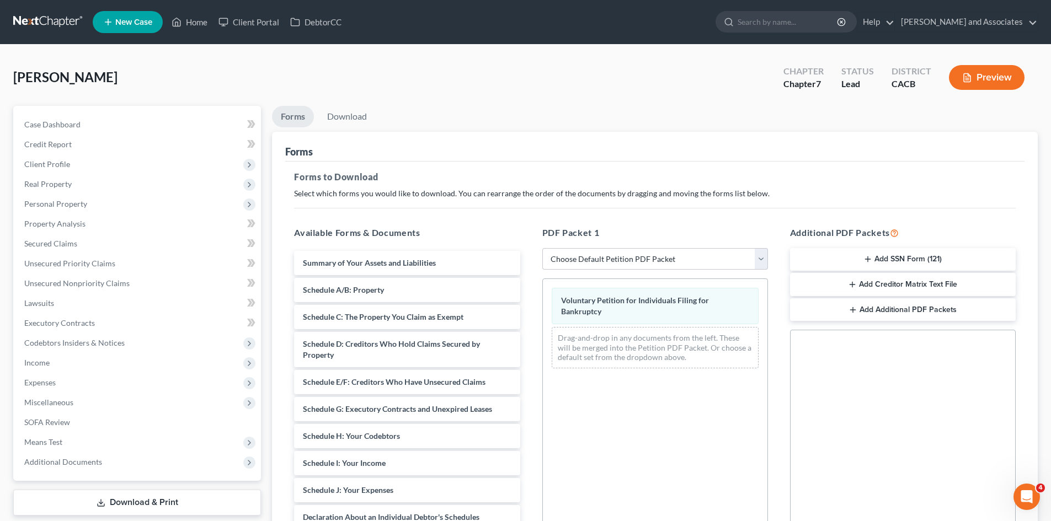
click at [354, 131] on li "Download" at bounding box center [346, 119] width 57 height 26
click at [360, 120] on link "Download" at bounding box center [346, 117] width 57 height 22
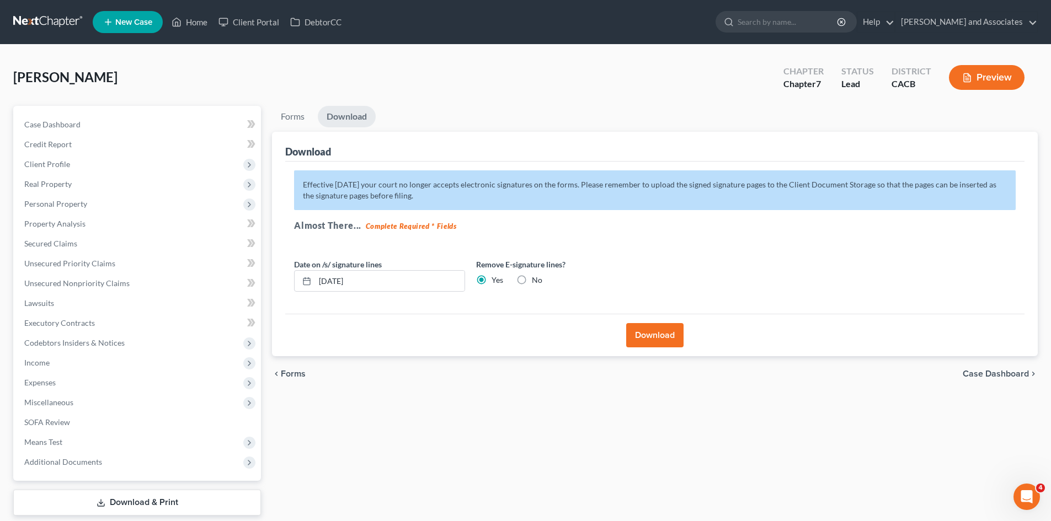
click at [655, 339] on button "Download" at bounding box center [654, 335] width 57 height 24
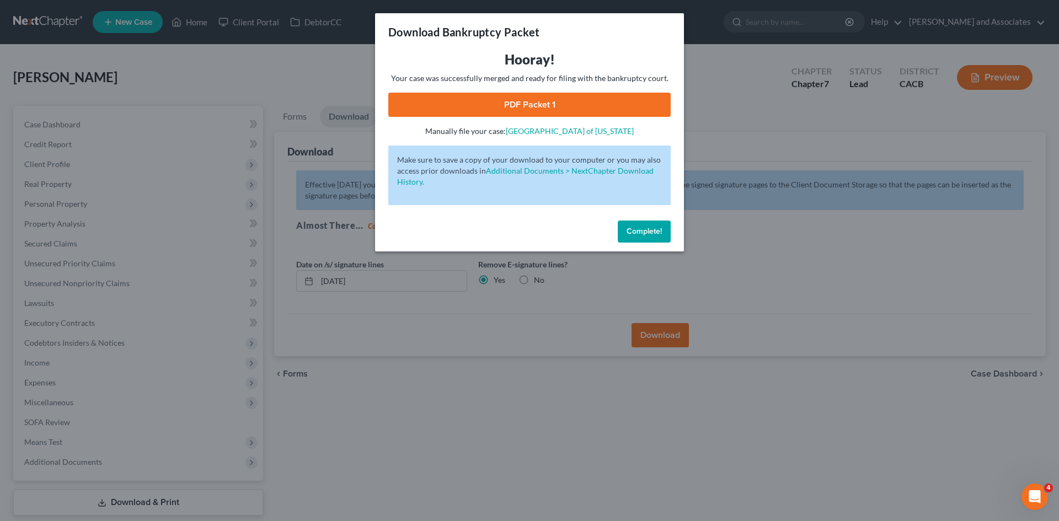
click at [565, 102] on link "PDF Packet 1" at bounding box center [529, 105] width 282 height 24
click at [634, 227] on span "Complete!" at bounding box center [644, 231] width 35 height 9
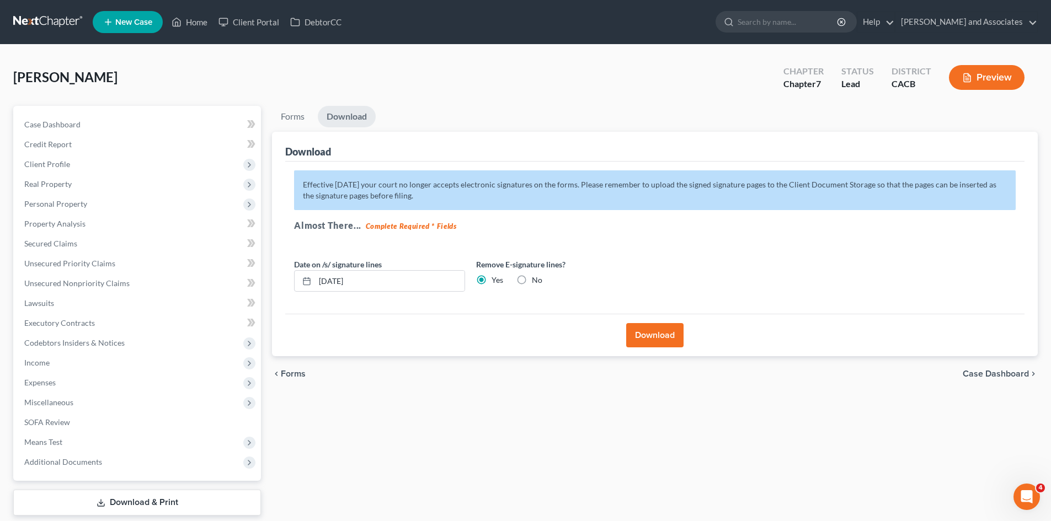
click at [141, 496] on link "Download & Print" at bounding box center [137, 503] width 248 height 26
click at [295, 116] on link "Forms" at bounding box center [292, 117] width 41 height 22
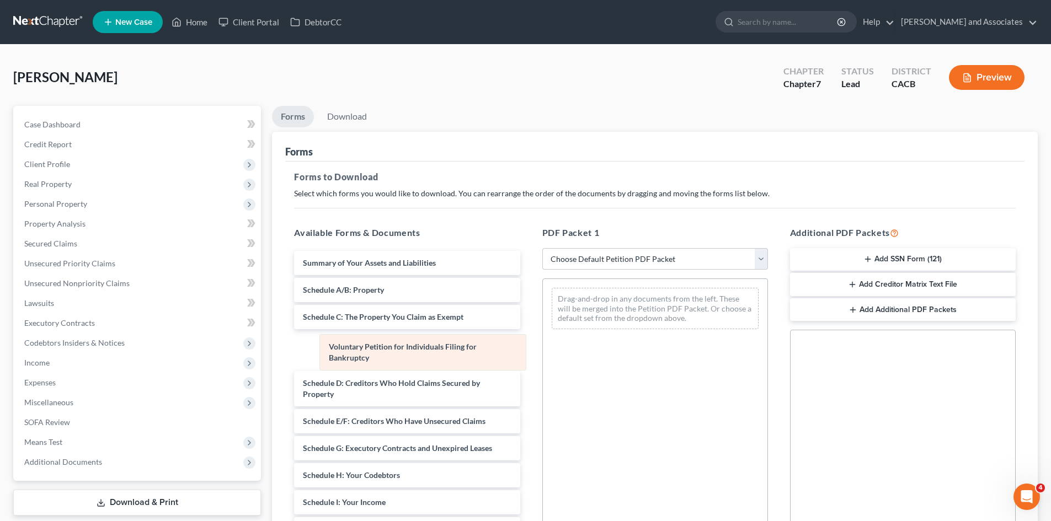
drag, startPoint x: 702, startPoint y: 302, endPoint x: 449, endPoint y: 356, distance: 259.6
click at [543, 338] on div "Voluntary Petition for Individuals Filing for Bankruptcy Voluntary Petition for…" at bounding box center [655, 308] width 225 height 59
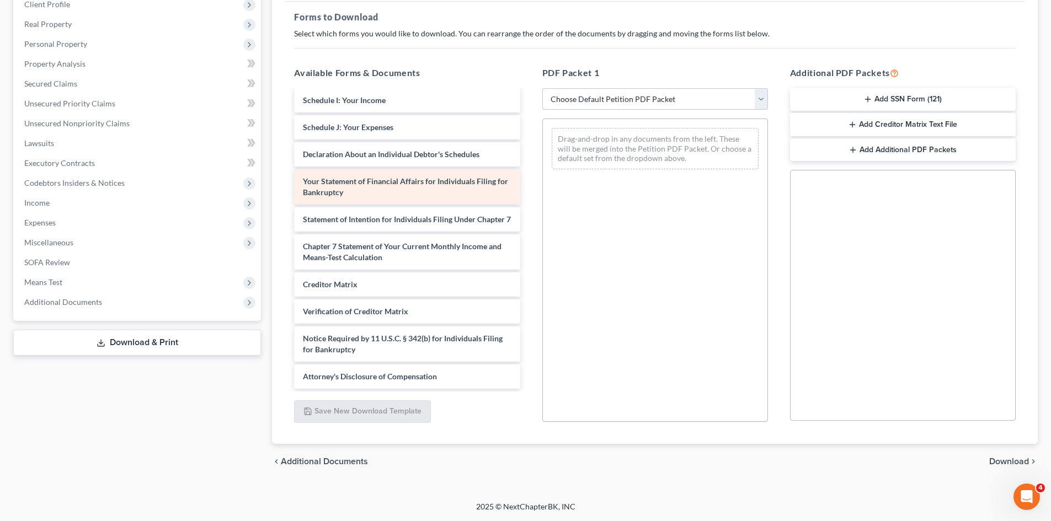
scroll to position [203, 0]
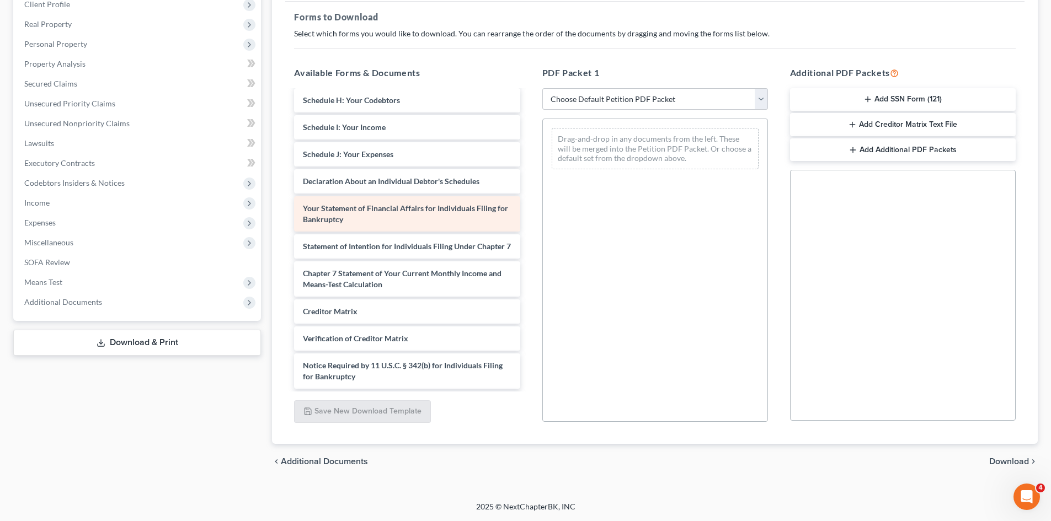
click at [529, 241] on div "Summary of Your Assets and Liabilities Schedule A/B: Property Schedule C: The P…" at bounding box center [406, 152] width 243 height 528
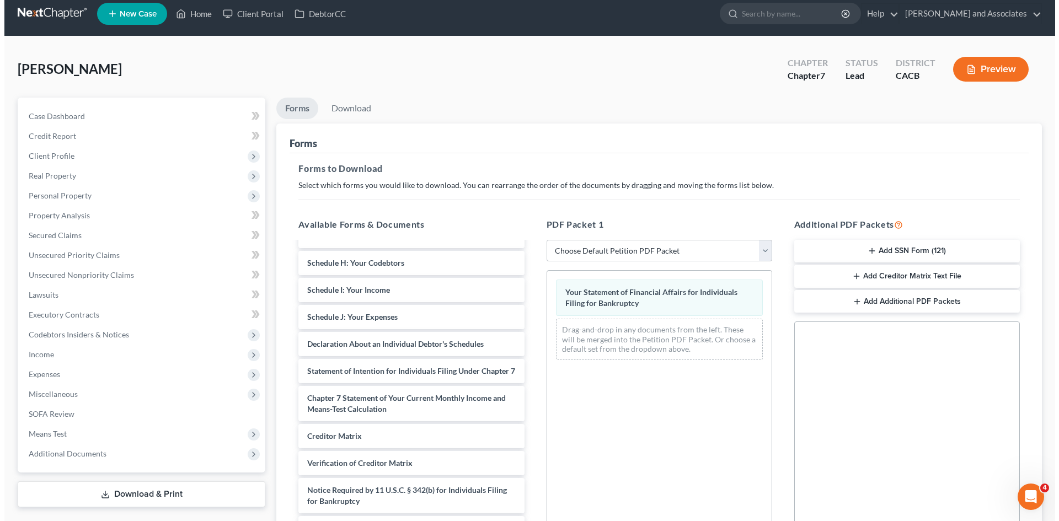
scroll to position [0, 0]
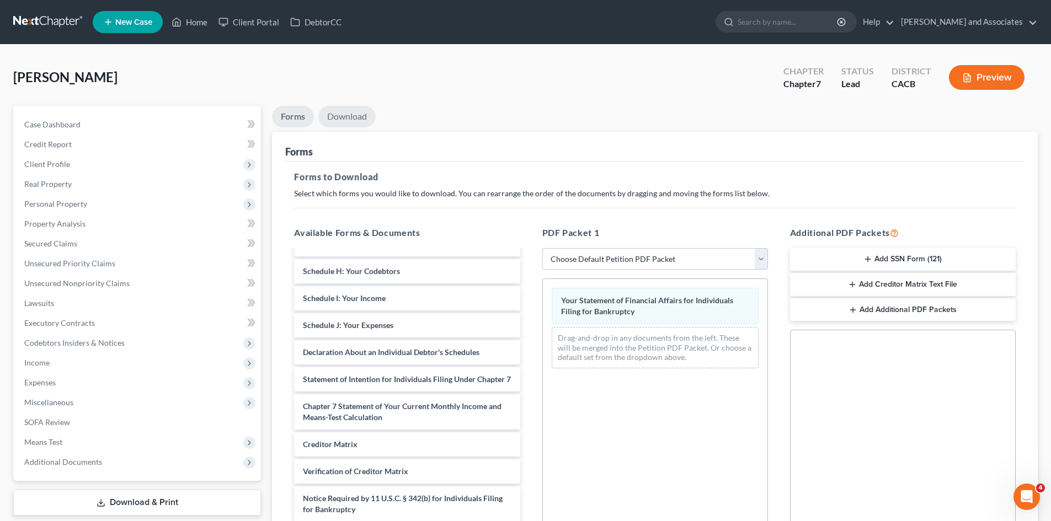
click at [362, 114] on link "Download" at bounding box center [346, 117] width 57 height 22
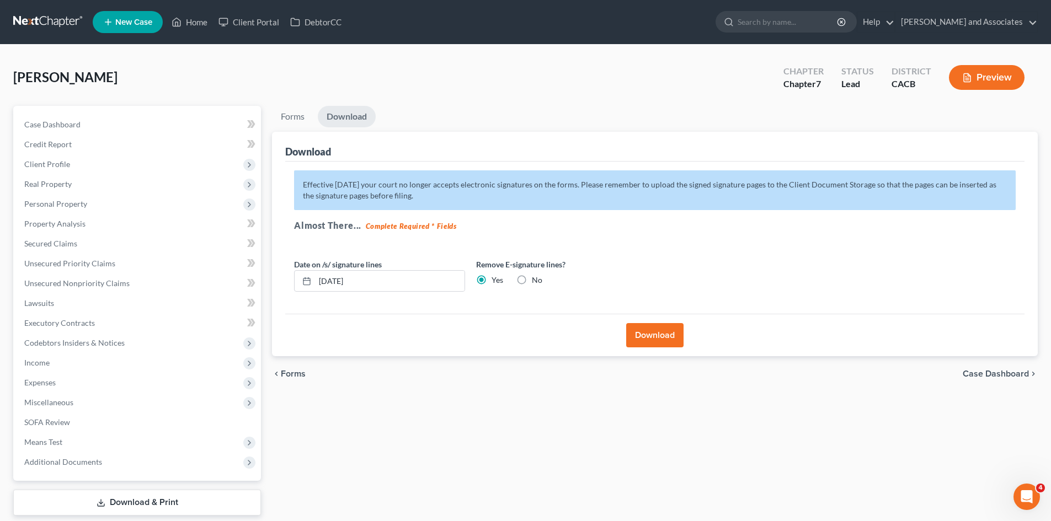
click at [633, 340] on button "Download" at bounding box center [654, 335] width 57 height 24
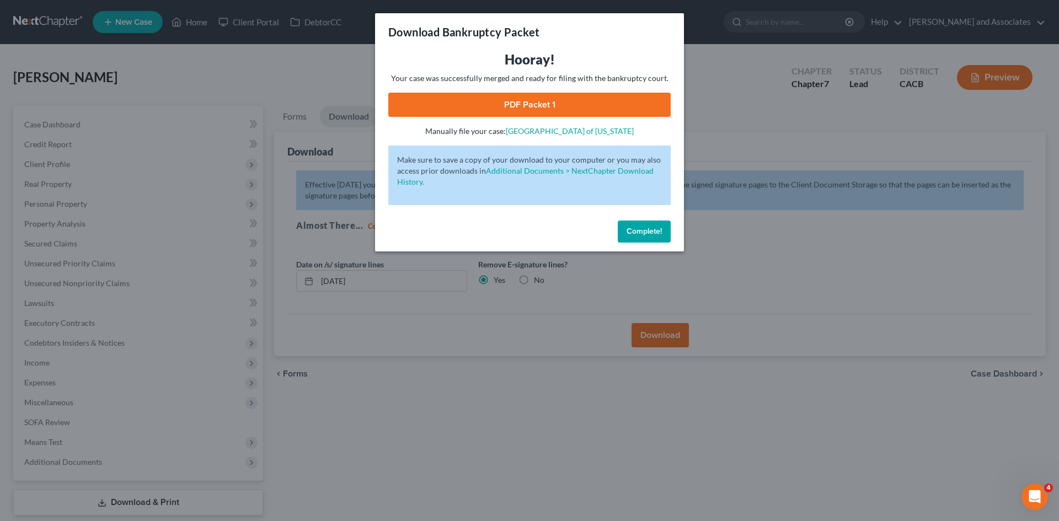
click at [491, 103] on link "PDF Packet 1" at bounding box center [529, 105] width 282 height 24
